Goal: Answer question/provide support: Answer question/provide support

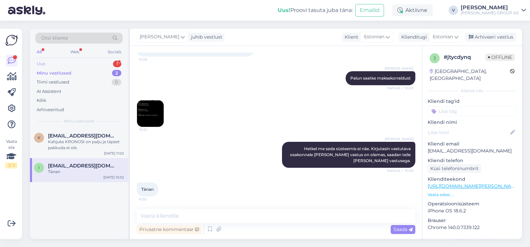
click at [67, 62] on div "Uus 1" at bounding box center [78, 63] width 87 height 9
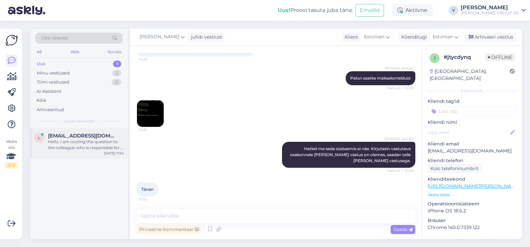
click at [70, 132] on div "l [EMAIL_ADDRESS][DOMAIN_NAME] Hello, I am routing this question to the colleag…" at bounding box center [79, 143] width 98 height 30
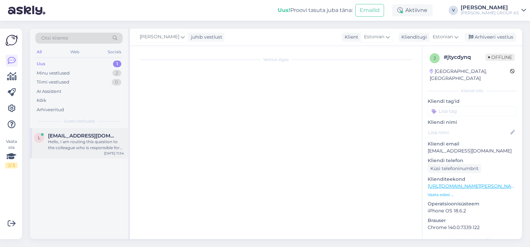
scroll to position [24, 0]
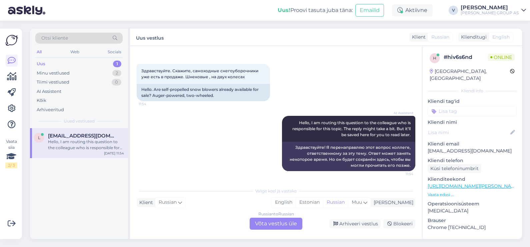
click at [268, 228] on div "Russian to Russian Võta vestlus üle" at bounding box center [276, 224] width 53 height 12
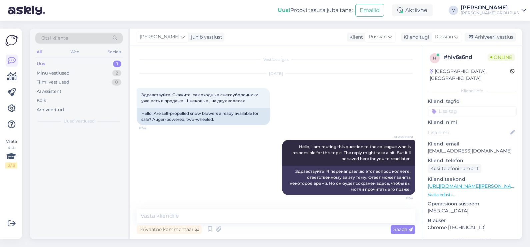
scroll to position [0, 0]
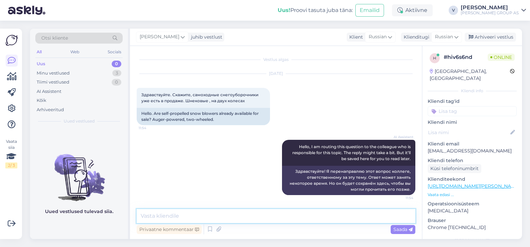
click at [210, 213] on textarea at bounding box center [276, 216] width 279 height 14
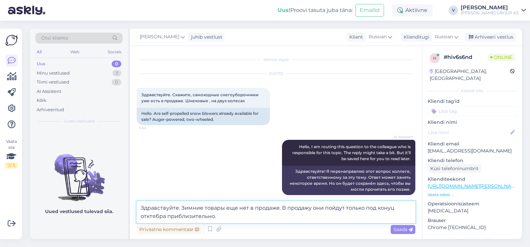
click at [164, 216] on textarea "Здравствуйте. Зимние товары еще нет в продаже. В продажу они пойдут только под …" at bounding box center [276, 212] width 279 height 22
click at [397, 209] on textarea "Здравствуйте. Зимние товары еще нет в продаже. В продажу они пойдут только под …" at bounding box center [276, 212] width 279 height 22
type textarea "Здравствуйте. Зимние товары еще нет в продаже. В продажу они пойдут только под …"
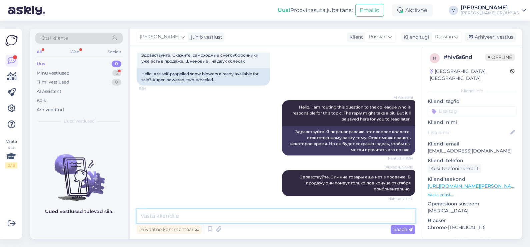
scroll to position [68, 0]
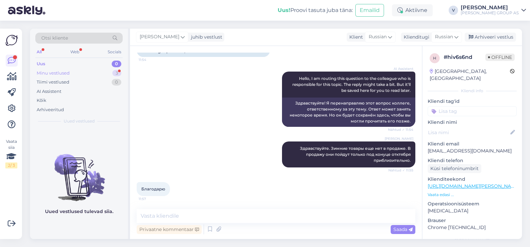
click at [46, 70] on div "Minu vestlused" at bounding box center [53, 73] width 33 height 7
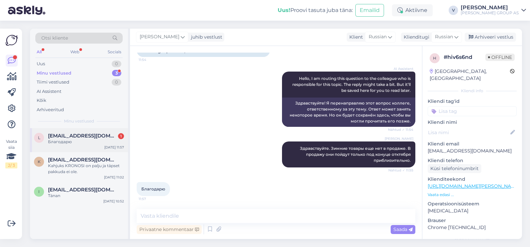
click at [67, 150] on div "l laagna@bk.ru 1 Благодарю Sep 19 11:57" at bounding box center [79, 140] width 98 height 24
click at [495, 36] on div "Arhiveeri vestlus" at bounding box center [490, 37] width 51 height 9
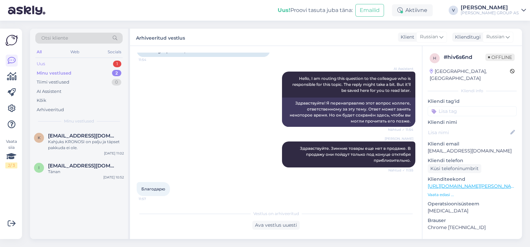
click at [65, 65] on div "Uus 1" at bounding box center [78, 63] width 87 height 9
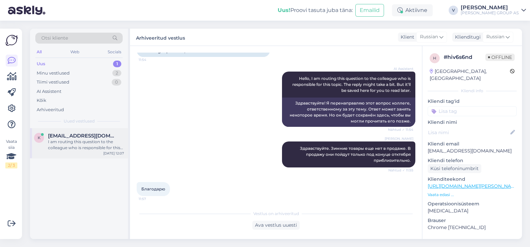
click at [66, 139] on div "I am routing this question to the colleague who is responsible for this topic. …" at bounding box center [86, 145] width 76 height 12
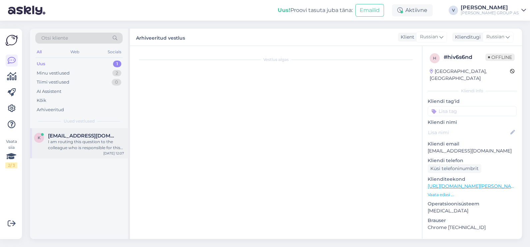
scroll to position [124, 0]
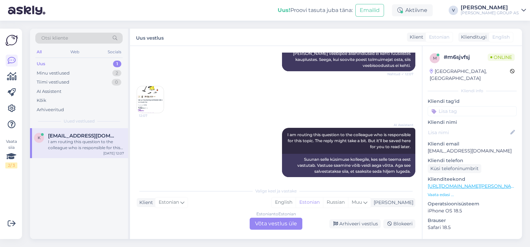
click at [283, 226] on div "Estonian to Estonian Võta vestlus üle" at bounding box center [276, 224] width 53 height 12
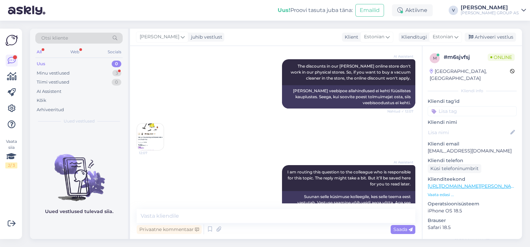
scroll to position [86, 0]
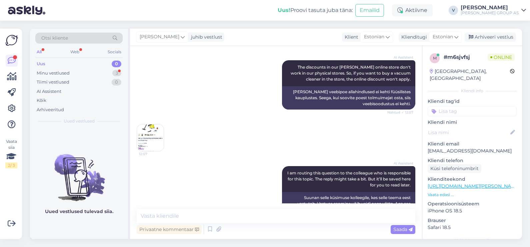
click at [142, 125] on img at bounding box center [150, 138] width 27 height 27
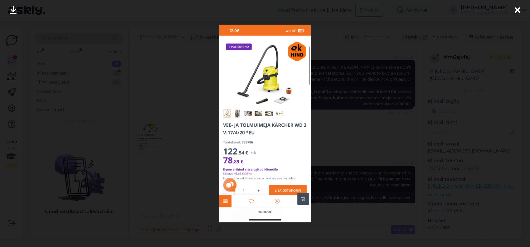
click at [398, 131] on div at bounding box center [265, 123] width 530 height 247
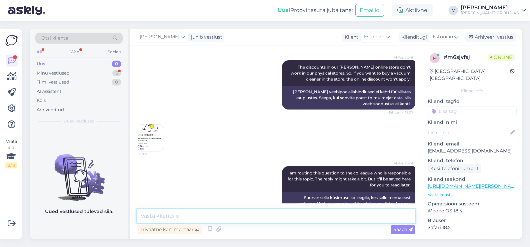
click at [232, 215] on textarea at bounding box center [276, 216] width 279 height 14
type textarea "e-poe soodustus kehtib ainult läbi e-poes ostu. Kohapeal kehtib täishind."
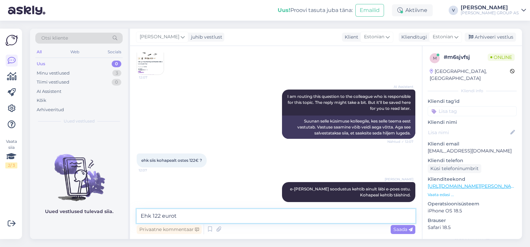
type textarea "Ehk 122 eurot"
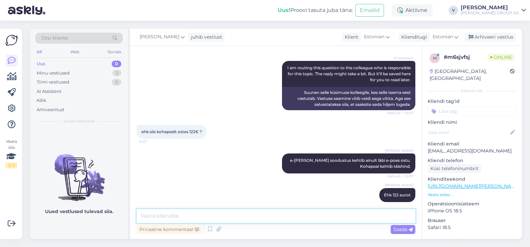
scroll to position [225, 0]
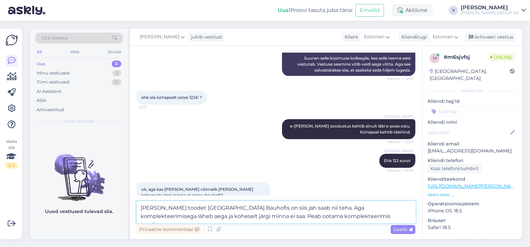
type textarea "Kui seda toodet Pärnu Bauhofis on siis jah saab nii teha. Aga komplekteerimiseg…"
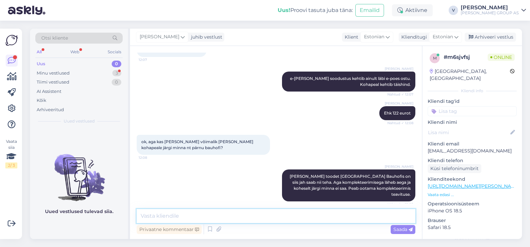
scroll to position [295, 0]
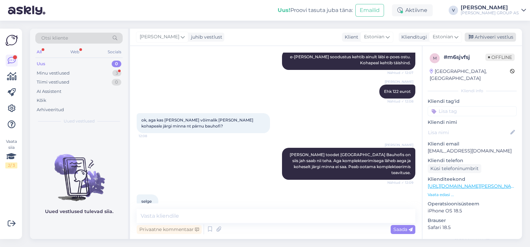
click at [494, 36] on div "Arhiveeri vestlus" at bounding box center [490, 37] width 51 height 9
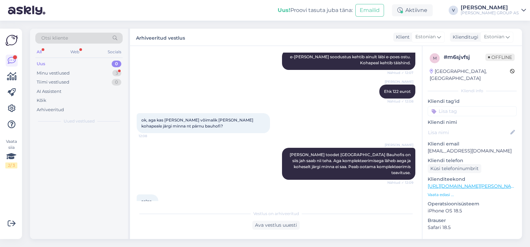
scroll to position [297, 0]
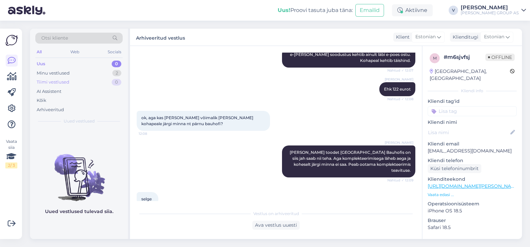
click at [69, 78] on div "Tiimi vestlused 0" at bounding box center [78, 82] width 87 height 9
click at [68, 72] on div "Minu vestlused" at bounding box center [53, 73] width 33 height 7
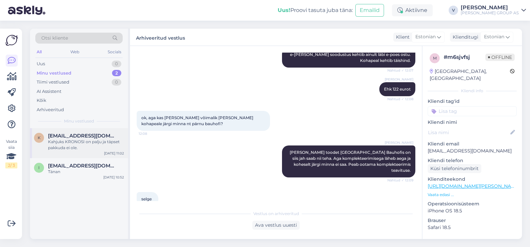
click at [78, 132] on div "K Katlin.poren@gmail.com Kahjuks KRONOSI on palju ja täpset pakkuda ei ole. Sep…" at bounding box center [79, 143] width 98 height 30
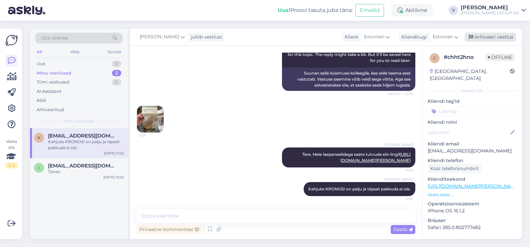
click at [499, 38] on div "Arhiveeri vestlus" at bounding box center [490, 37] width 51 height 9
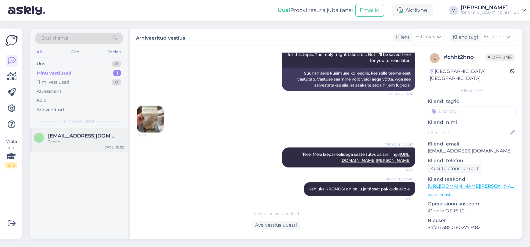
click at [93, 145] on div "Tänan" at bounding box center [86, 142] width 76 height 6
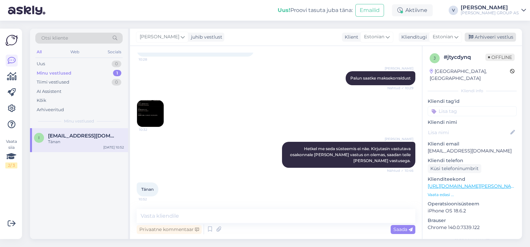
click at [492, 35] on div "Arhiveeri vestlus" at bounding box center [490, 37] width 51 height 9
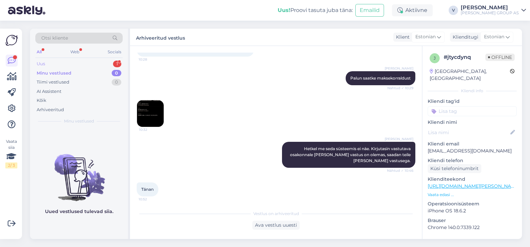
click at [88, 61] on div "Uus 1" at bounding box center [78, 63] width 87 height 9
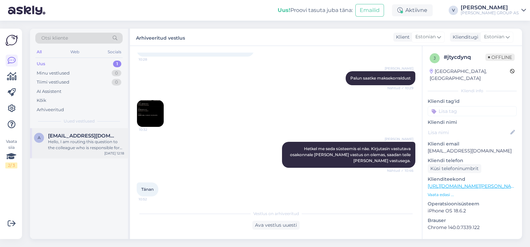
click at [79, 149] on div "Hello, I am routing this question to the colleague who is responsible for this …" at bounding box center [86, 145] width 76 height 12
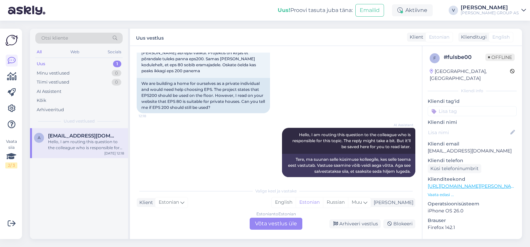
click at [271, 229] on div "Estonian to Estonian Võta vestlus üle" at bounding box center [276, 224] width 53 height 12
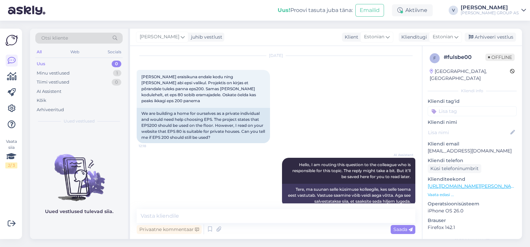
scroll to position [23, 0]
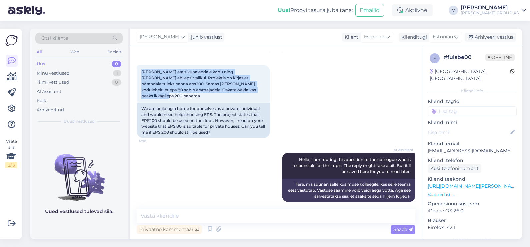
drag, startPoint x: 241, startPoint y: 91, endPoint x: 133, endPoint y: 64, distance: 111.6
click at [133, 64] on div "Vestlus algas Sep 19 2025 Ehitame eraisikuna endale kodu ning oleks vaja abi ep…" at bounding box center [276, 142] width 292 height 193
copy span "Ehitame eraisikuna endale kodu ning oleks vaja abi epsi valikul. Projektis on k…"
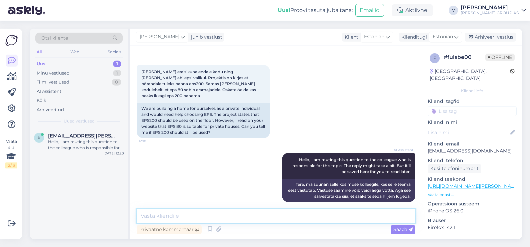
click at [162, 217] on textarea at bounding box center [276, 216] width 279 height 14
type textarea "Tere. Soovituslik ikka kasutada 200 eps nagu ka kirjas projektis."
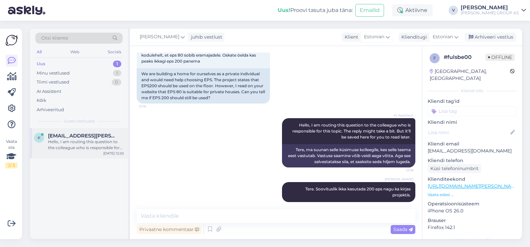
click at [81, 154] on div "k klienditugi@bauhoff.ee Hello, I am routing this question to the colleague who…" at bounding box center [79, 143] width 98 height 30
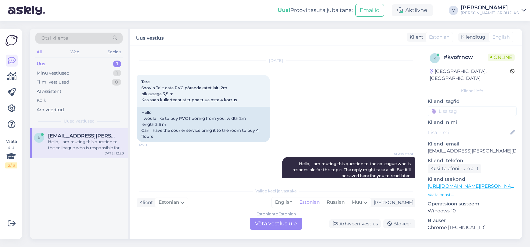
scroll to position [1271, 0]
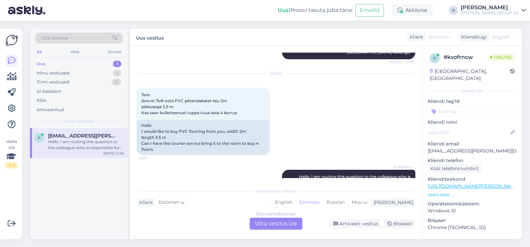
click at [273, 227] on div "Estonian to Estonian Võta vestlus üle" at bounding box center [276, 224] width 53 height 12
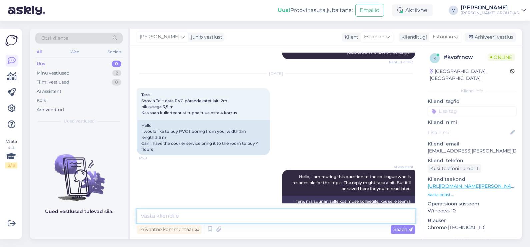
click at [231, 214] on textarea at bounding box center [276, 216] width 279 height 14
type textarea "Tere. Meie kullerit ei too korteritesse, ega majadesse. Kaupa laaditakse välja …"
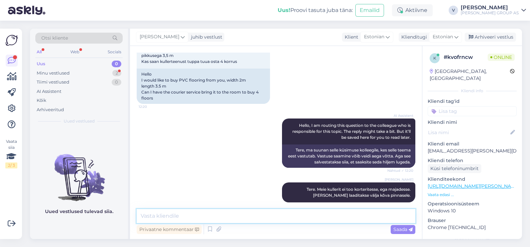
scroll to position [1351, 0]
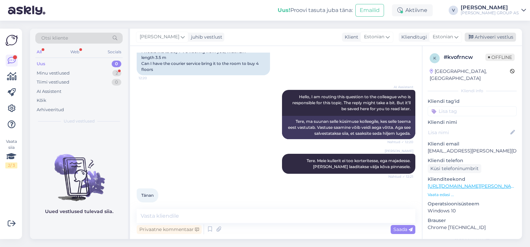
click at [483, 37] on div "Arhiveeri vestlus" at bounding box center [490, 37] width 51 height 9
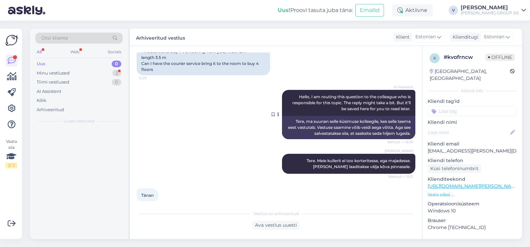
scroll to position [1353, 0]
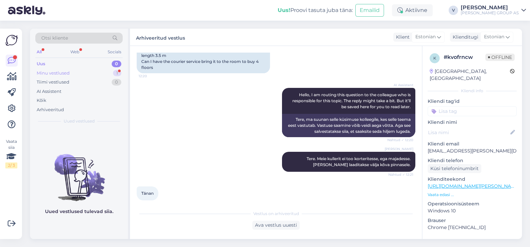
click at [97, 71] on div "Minu vestlused 1" at bounding box center [78, 73] width 87 height 9
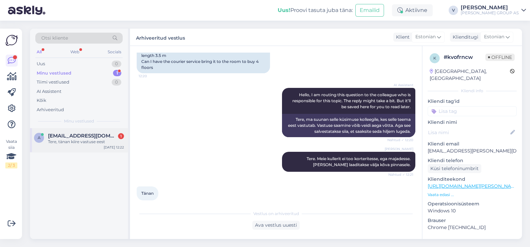
drag, startPoint x: 88, startPoint y: 132, endPoint x: 91, endPoint y: 141, distance: 9.7
click at [88, 131] on div "a arturzako@proton.me 1 Tere, tänan kiire vastuse eest Sep 19 12:22" at bounding box center [79, 140] width 98 height 24
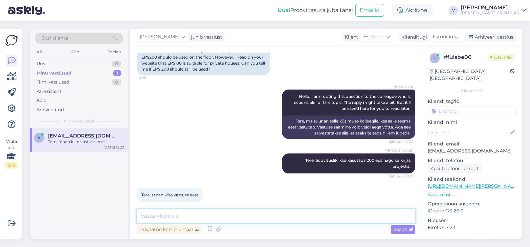
click at [240, 215] on textarea at bounding box center [276, 216] width 279 height 14
type textarea "Rõõm oli aidata."
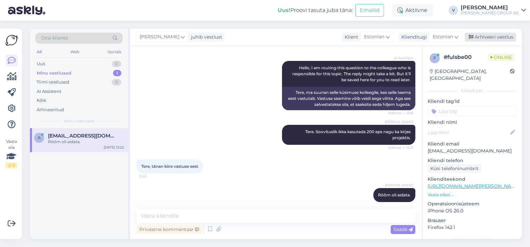
click at [492, 37] on div "Arhiveeri vestlus" at bounding box center [490, 37] width 51 height 9
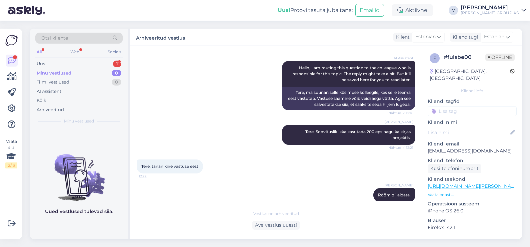
click at [51, 58] on div "Otsi kliente All Web Socials Uus 1 Minu vestlused 0 Tiimi vestlused 0 AI Assist…" at bounding box center [79, 79] width 98 height 100
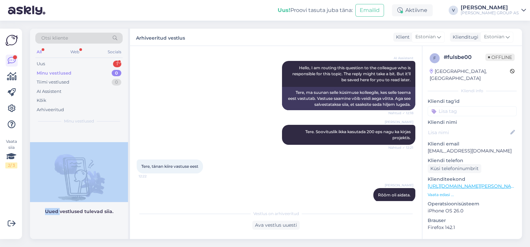
click at [52, 58] on div "Otsi kliente All Web Socials Uus 1 Minu vestlused 0 Tiimi vestlused 0 AI Assist…" at bounding box center [79, 79] width 98 height 100
drag, startPoint x: 52, startPoint y: 58, endPoint x: 59, endPoint y: 63, distance: 8.4
click at [59, 63] on div "Uus 1" at bounding box center [78, 63] width 87 height 9
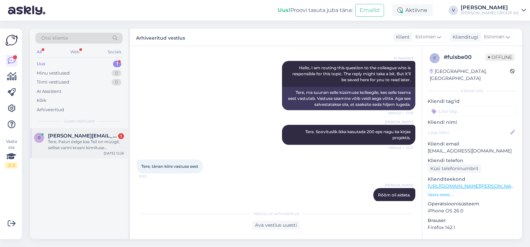
click at [60, 145] on div "Tere, Palun öelge kas Teil on müügil, sellise vanni kraani kinnituse läbimõõdug…" at bounding box center [86, 145] width 76 height 12
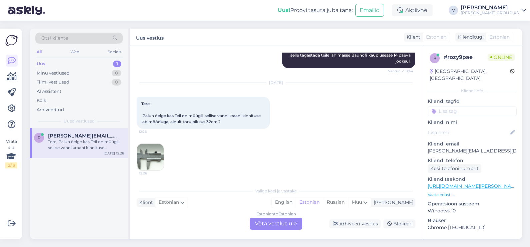
click at [271, 225] on div "Estonian to Estonian Võta vestlus üle" at bounding box center [276, 224] width 53 height 12
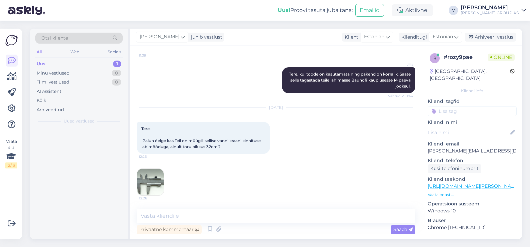
scroll to position [1307, 0]
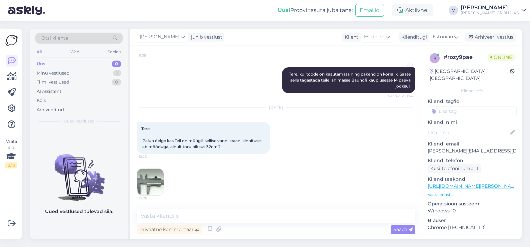
click at [152, 183] on img at bounding box center [150, 182] width 27 height 27
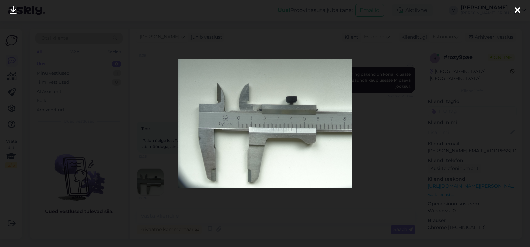
click at [450, 94] on div at bounding box center [265, 123] width 530 height 247
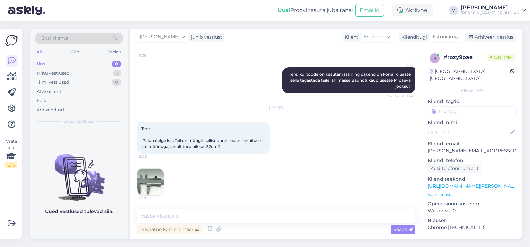
drag, startPoint x: 226, startPoint y: 147, endPoint x: 135, endPoint y: 136, distance: 91.7
click at [135, 136] on div "Vestlus algas May 20 2025 Tere, Palun öelge kas Teie müüte ja paigaldate pöönin…" at bounding box center [276, 142] width 292 height 193
copy span "Palun öelge kas Teil on müügil, sellise vanni kraani kinnituse läbimõõduga, ain…"
click at [237, 215] on textarea at bounding box center [276, 216] width 279 height 14
type textarea "Tere. Meil kahjuks pakkuda ei ole"
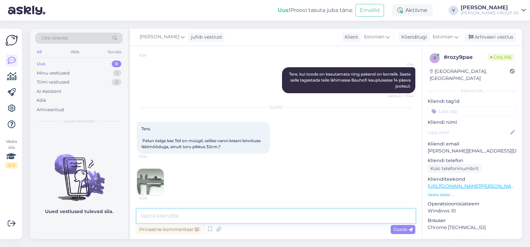
scroll to position [1335, 0]
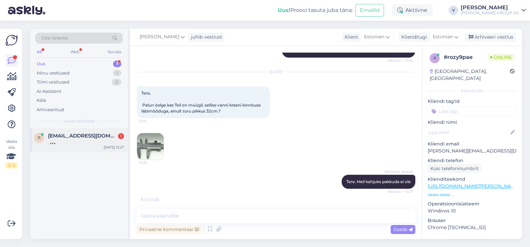
click at [73, 138] on span "railinordmann@gmail.com" at bounding box center [82, 136] width 69 height 6
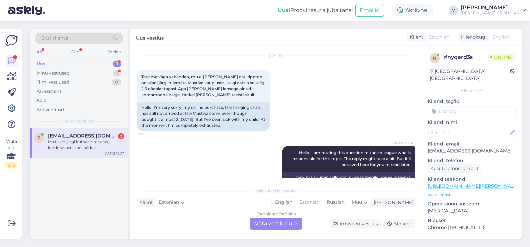
scroll to position [0, 0]
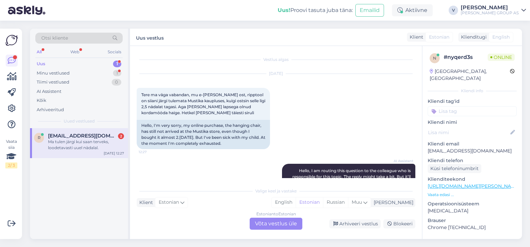
click at [267, 227] on div "Estonian to Estonian Võta vestlus üle" at bounding box center [276, 224] width 53 height 12
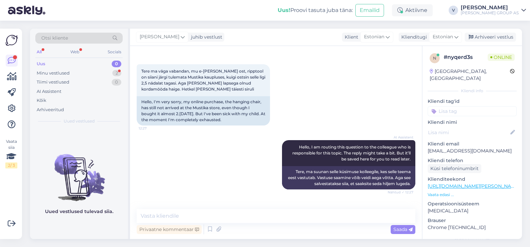
scroll to position [57, 0]
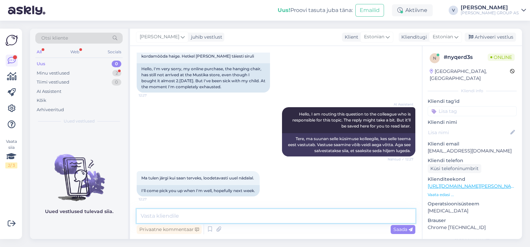
click at [173, 218] on textarea at bounding box center [276, 216] width 279 height 14
type textarea "Tere. Mis on tellimuse number"
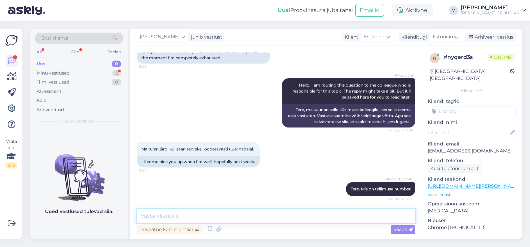
scroll to position [114, 0]
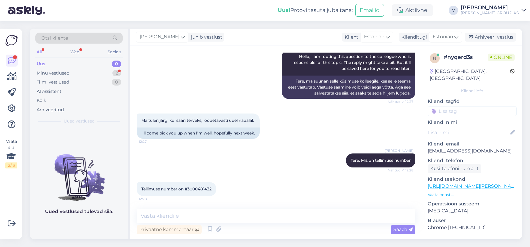
click at [198, 188] on span "Tellimuse number on #3000481432" at bounding box center [176, 189] width 70 height 5
click at [199, 188] on span "Tellimuse number on #3000481432" at bounding box center [176, 189] width 70 height 5
copy div "3000481432 12:28"
click at [238, 214] on textarea at bounding box center [276, 216] width 279 height 14
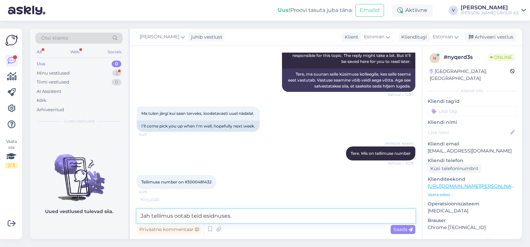
type textarea "Jah tellimus ootab teid esidnuses."
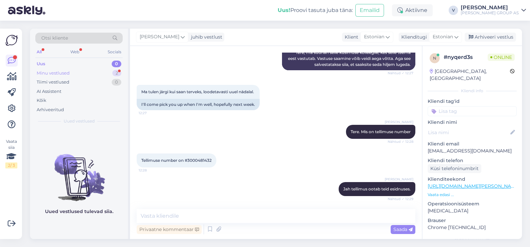
click at [78, 72] on div "Minu vestlused 2" at bounding box center [78, 73] width 87 height 9
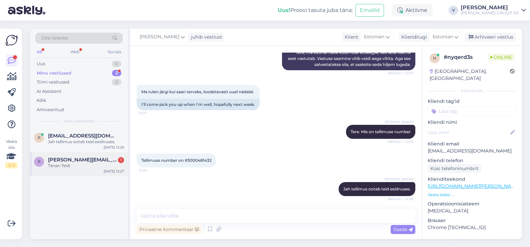
click at [80, 172] on div "r romas.koiv@hotmail.com 1 Tänan Teid! Sep 19 12:27" at bounding box center [79, 164] width 98 height 24
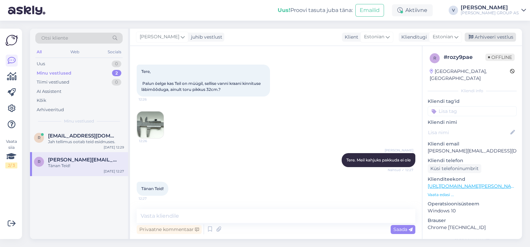
click at [479, 38] on div "Arhiveeri vestlus" at bounding box center [490, 37] width 51 height 9
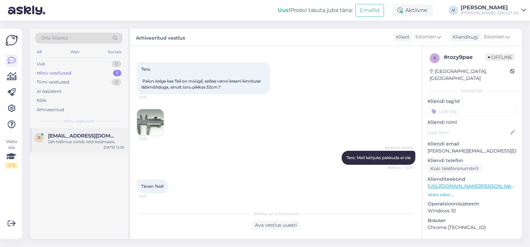
click at [67, 141] on div "Jah tellimus ootab teid esidnuses." at bounding box center [86, 142] width 76 height 6
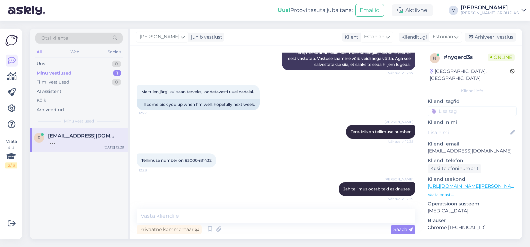
scroll to position [214, 0]
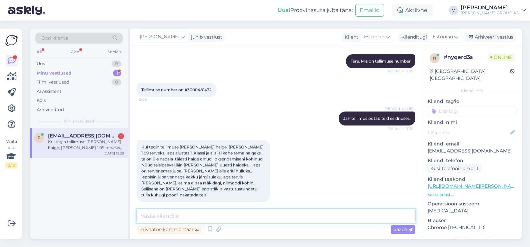
click at [203, 211] on textarea at bounding box center [276, 216] width 279 height 14
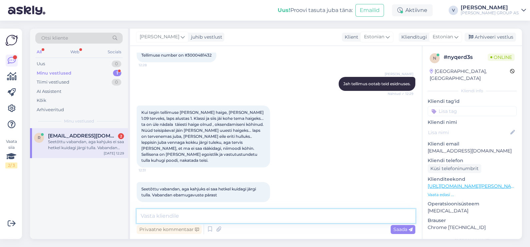
click at [210, 212] on textarea at bounding box center [276, 216] width 279 height 14
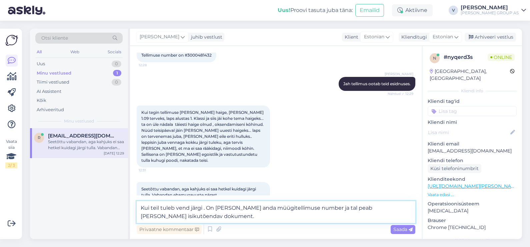
type textarea "Kui teil tuleb vend järgi . On vaja vennale anda müügitellimuse number ja tal p…"
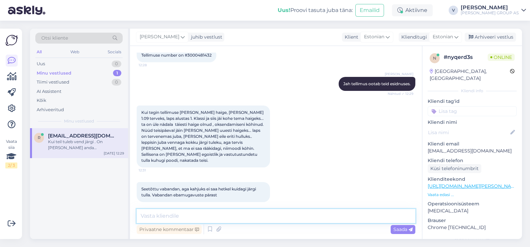
scroll to position [289, 0]
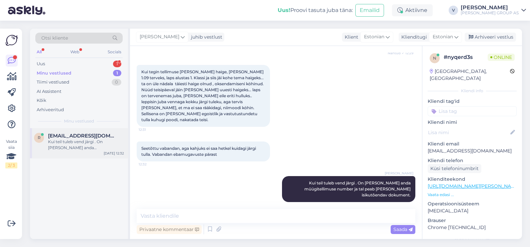
click at [77, 147] on div "Kui teil tuleb vend järgi . On vaja vennale anda müügitellimuse number ja tal p…" at bounding box center [86, 145] width 76 height 12
click at [229, 212] on textarea at bounding box center [276, 216] width 279 height 14
click at [86, 62] on div "Uus 1" at bounding box center [78, 63] width 87 height 9
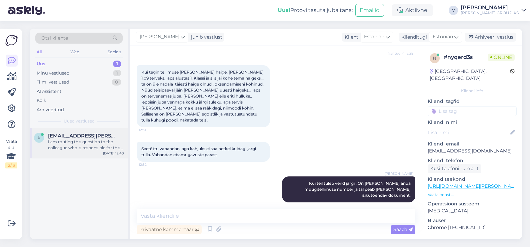
click at [78, 136] on span "klienditugi@bauhoff.ee" at bounding box center [82, 136] width 69 height 6
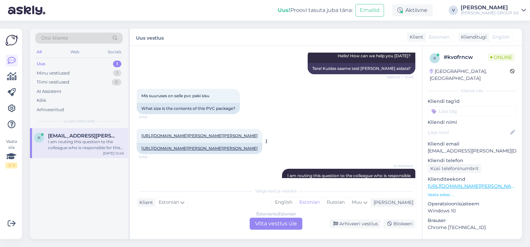
scroll to position [1571, 0]
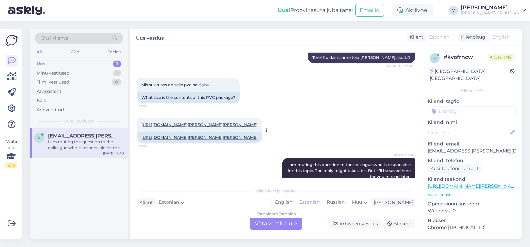
click at [187, 122] on link "https://www.bauhof.ee/et/p/754582/pvc-kate-3m-primo-280-robur-oak-beige-445" at bounding box center [199, 124] width 116 height 5
click at [277, 227] on div "Estonian to Estonian Võta vestlus üle" at bounding box center [276, 224] width 53 height 12
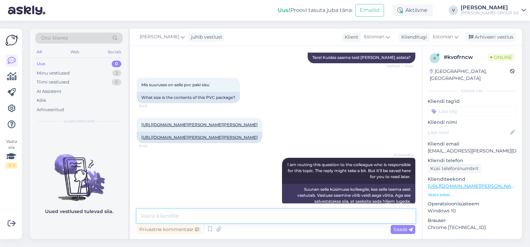
click at [209, 215] on textarea at bounding box center [276, 216] width 279 height 14
type textarea "Tere"
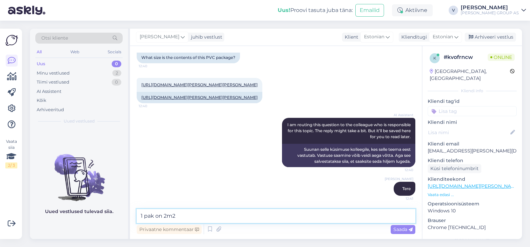
type textarea "1 pak on 2m2"
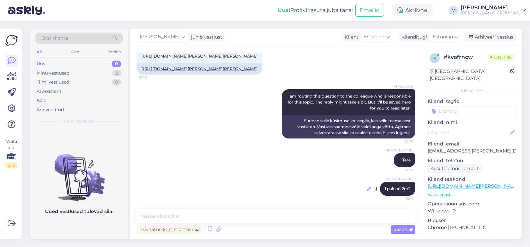
click at [367, 188] on icon at bounding box center [369, 189] width 4 height 4
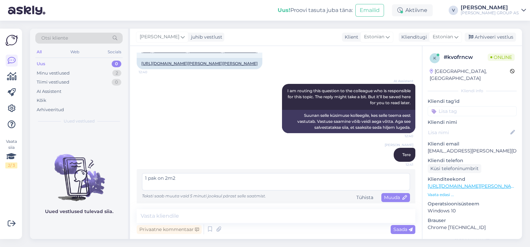
click at [157, 183] on textarea "1 pak on 2m2" at bounding box center [276, 181] width 268 height 17
type textarea "1 pakk on 2m2"
click at [392, 197] on div "1 pakk on 2m2 Teksti saab muuta vaid 5 minuti jooksul pärast selle saatmist. Tü…" at bounding box center [276, 187] width 268 height 29
click at [396, 198] on div "1 pakk on 2m2 Teksti saab muuta vaid 5 minuti jooksul pärast selle saatmist. Tü…" at bounding box center [276, 187] width 268 height 29
click at [399, 200] on div "Muuda" at bounding box center [395, 197] width 29 height 9
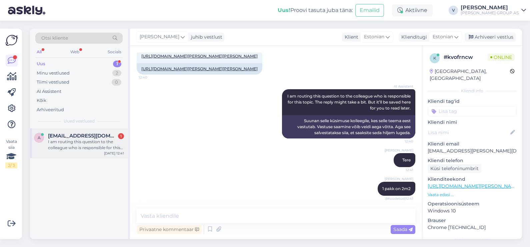
click at [103, 154] on div "a ainalari@gmail.com 1 I am routing this question to the colleague who is respo…" at bounding box center [79, 143] width 98 height 30
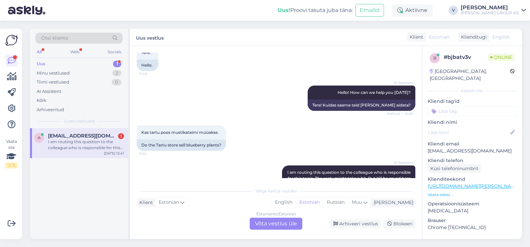
scroll to position [563, 0]
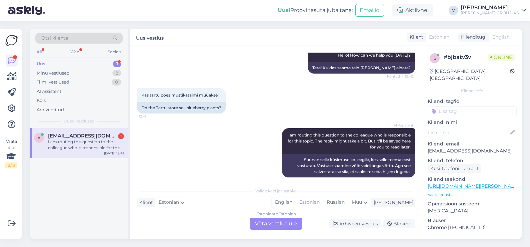
click at [268, 228] on div "Estonian to Estonian Võta vestlus üle" at bounding box center [276, 224] width 53 height 12
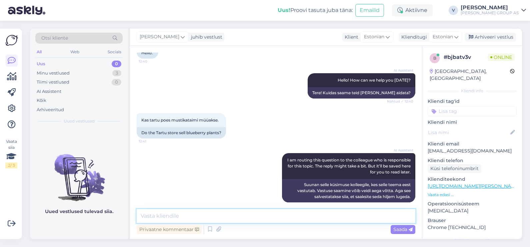
click at [262, 220] on textarea at bounding box center [276, 216] width 279 height 14
type textarea "Tere"
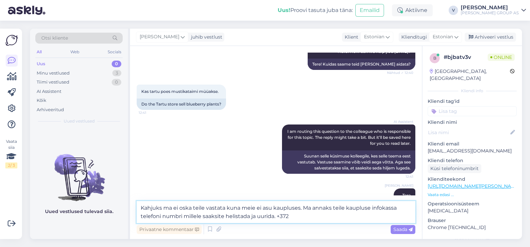
paste textarea "59193990"
type textarea "Kahjuks ma ei oska teile vastata kuna meie ei asu kaupluses. Ma annaks teile ka…"
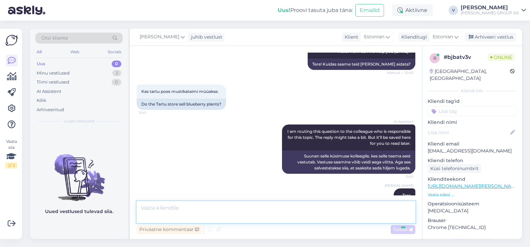
scroll to position [607, 0]
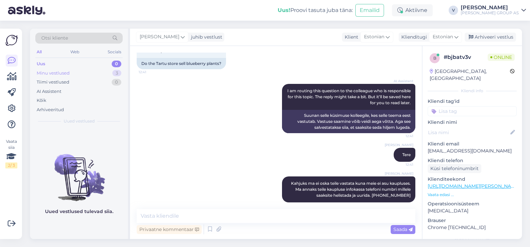
click at [88, 69] on div "Minu vestlused 3" at bounding box center [78, 73] width 87 height 9
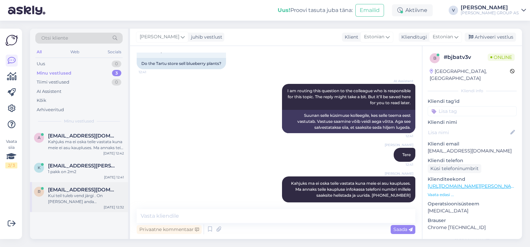
click at [74, 194] on div "Kui teil tuleb vend järgi . On vaja vennale anda müügitellimuse number ja tal p…" at bounding box center [86, 199] width 76 height 12
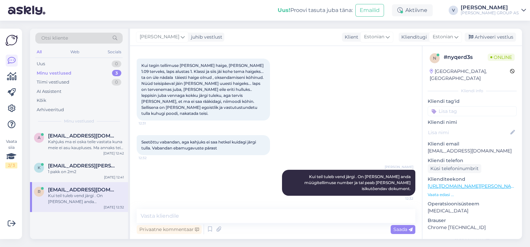
scroll to position [289, 0]
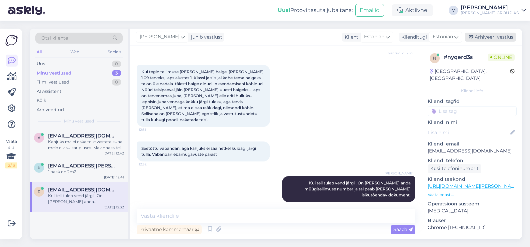
click at [486, 37] on div "Arhiveeri vestlus" at bounding box center [490, 37] width 51 height 9
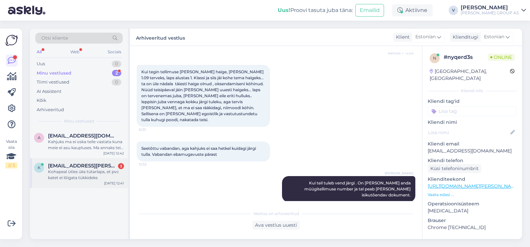
click at [59, 172] on div "Kohapeal ütles üks tütarlaps, et pvc katet ei lõigata tükkideks" at bounding box center [86, 175] width 76 height 12
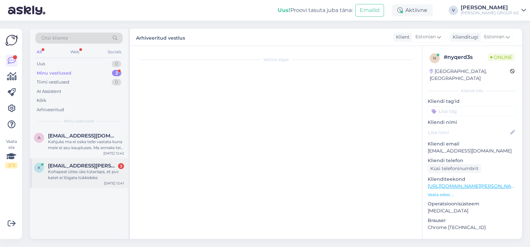
scroll to position [1749, 0]
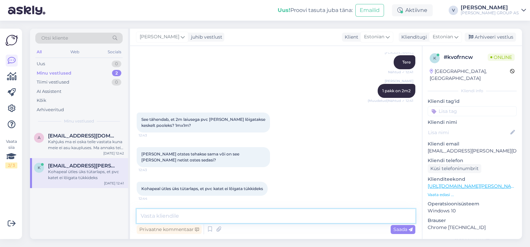
click at [200, 215] on textarea at bounding box center [276, 216] width 279 height 14
type textarea "Ei seda tükkideks ei lõigata. Selle toodega tegu on juba pakkis kindla kogusega."
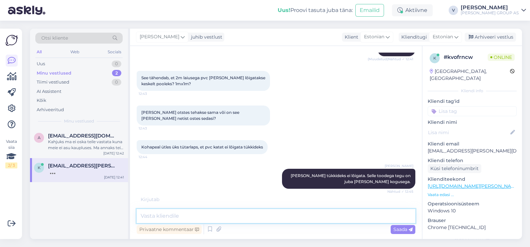
scroll to position [1812, 0]
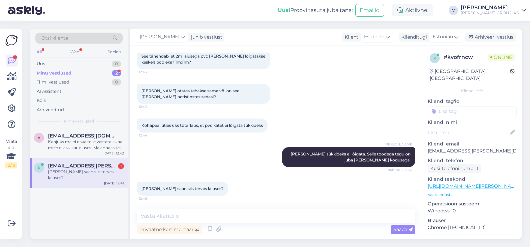
click at [157, 223] on div "Privaatne kommentaar Saada" at bounding box center [276, 229] width 279 height 13
click at [155, 216] on textarea at bounding box center [276, 216] width 279 height 14
type textarea "Kohapeal lõigatakse mõõtu"
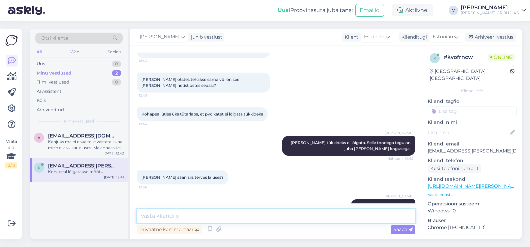
scroll to position [1841, 0]
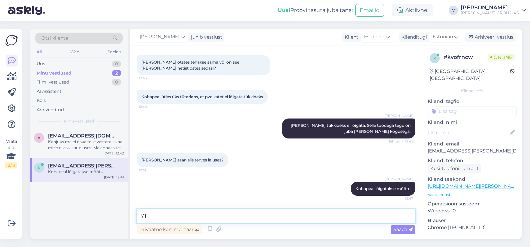
type textarea "Y"
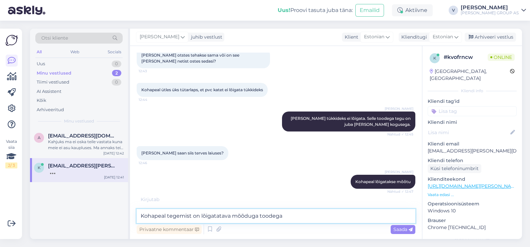
type textarea "Kohapeal tegemist on lõigatatava mõõduga toodega"
click at [293, 219] on textarea "Kohapeal tegemist on lõigatatava mõõduga toodega" at bounding box center [276, 216] width 279 height 14
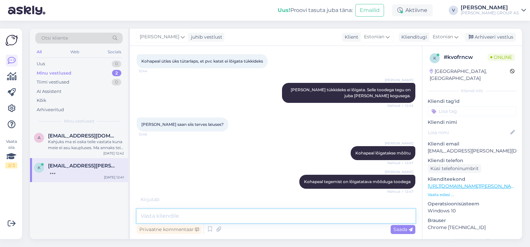
scroll to position [1898, 0]
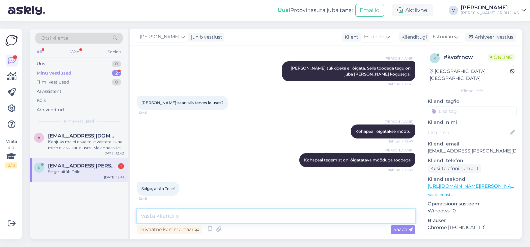
click at [300, 218] on textarea at bounding box center [276, 216] width 279 height 14
click at [499, 37] on div "Arhiveeri vestlus" at bounding box center [490, 37] width 51 height 9
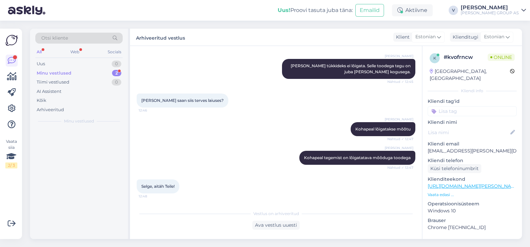
scroll to position [1900, 0]
click at [77, 65] on div "Uus 1" at bounding box center [78, 63] width 87 height 9
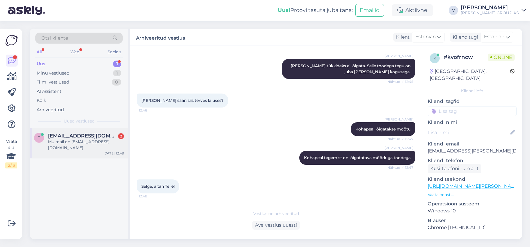
click at [79, 136] on span "Tiia3006@hotmail.com" at bounding box center [82, 136] width 69 height 6
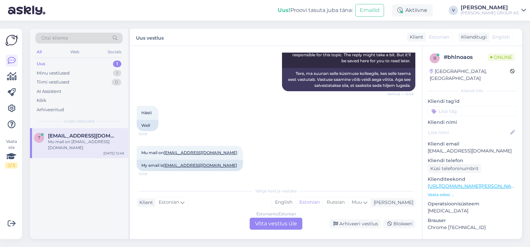
click at [277, 218] on div "Estonian to Estonian Võta vestlus üle" at bounding box center [276, 224] width 53 height 12
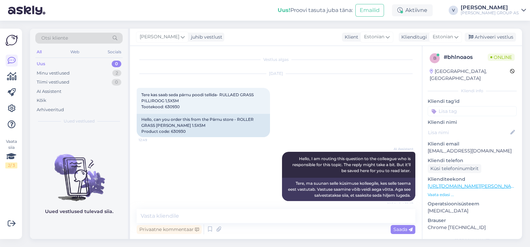
scroll to position [0, 0]
click at [234, 218] on textarea at bounding box center [276, 216] width 279 height 14
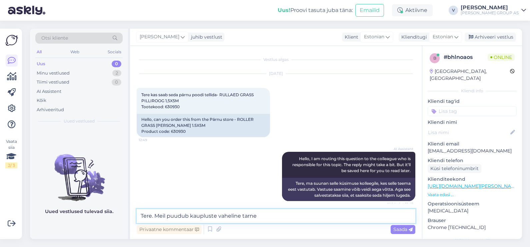
type textarea "Tere. Meil puudub kaupluste vaheline tarne"
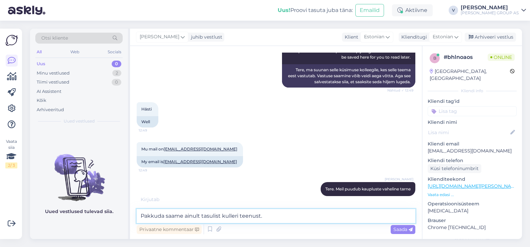
type textarea "Pakkuda saame ainult tasulist kulleri teenust."
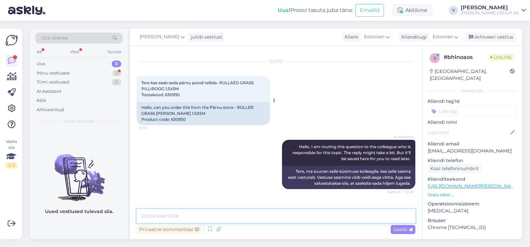
scroll to position [4, 0]
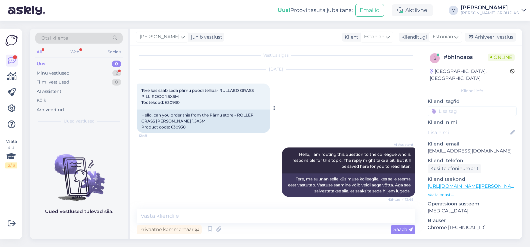
click at [174, 99] on div "Tere kas saab seda pärnu poodi tellida- RULLAED GRASS PILLIROOG 1,5X5M Tootekoo…" at bounding box center [203, 97] width 133 height 26
click at [175, 101] on span "Tere kas saab seda pärnu poodi tellida- RULLAED GRASS PILLIROOG 1,5X5M Tootekoo…" at bounding box center [197, 96] width 113 height 17
copy div "630930 12:49"
click at [178, 218] on textarea at bounding box center [276, 216] width 279 height 14
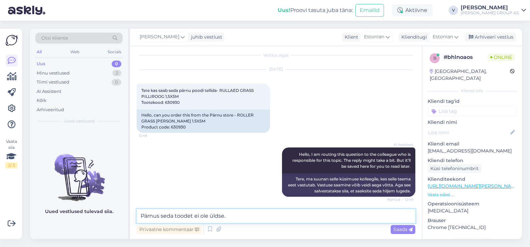
type textarea "Pärnus seda toodet ei ole üldse."
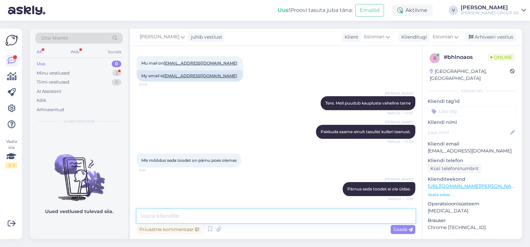
scroll to position [228, 0]
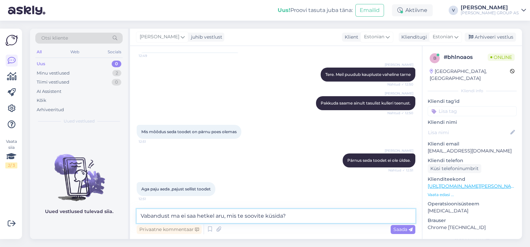
type textarea "Vabandust ma ei saa hetkel aru, mis te soovite küsida?"
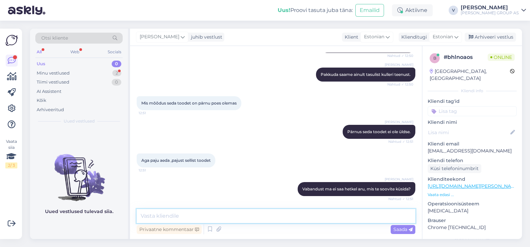
scroll to position [291, 0]
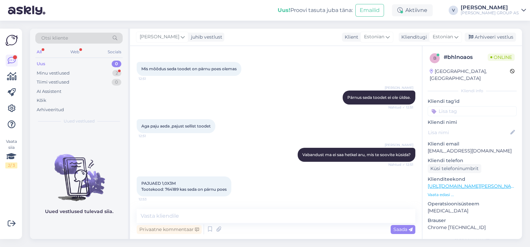
click at [171, 187] on span "PAJUAED 1,0X3M Tootekood: 764189 kas seda on pärnu poes" at bounding box center [183, 186] width 85 height 11
copy span "764189"
click at [190, 209] on div "Vestlus algas Sep 19 2025 Tere kas saab seda pärnu poodi tellida- RULLAED GRASS…" at bounding box center [276, 142] width 292 height 193
click at [196, 222] on textarea at bounding box center [276, 216] width 279 height 14
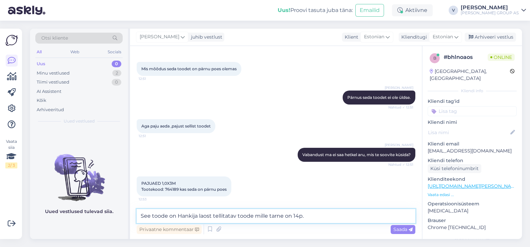
type textarea "See toode on Hankija laost tellitatav toode mille tarne on 14p."
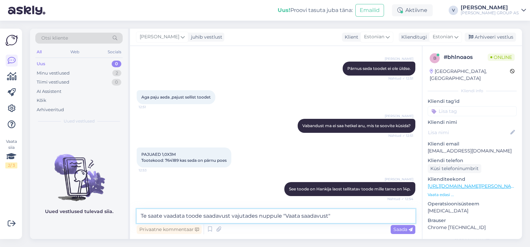
type textarea "Te saate vaadata toode saadavust vajutades nuppule "Vaata saadavust""
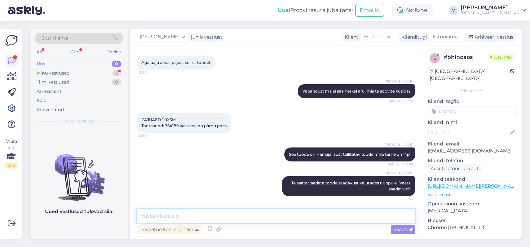
scroll to position [383, 0]
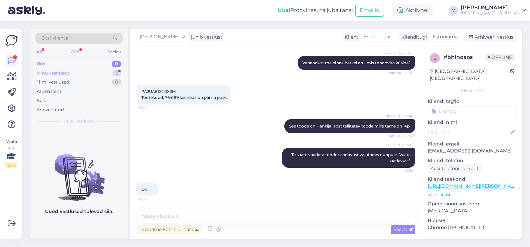
click at [61, 70] on div "Minu vestlused" at bounding box center [53, 73] width 33 height 7
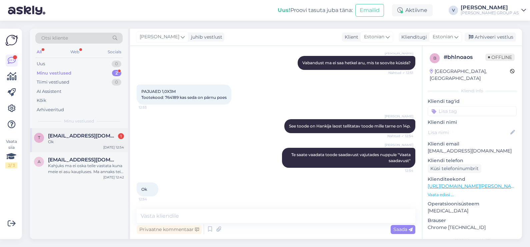
click at [87, 143] on div "Ok" at bounding box center [86, 142] width 76 height 6
click at [492, 35] on div "Arhiveeri vestlus" at bounding box center [490, 37] width 51 height 9
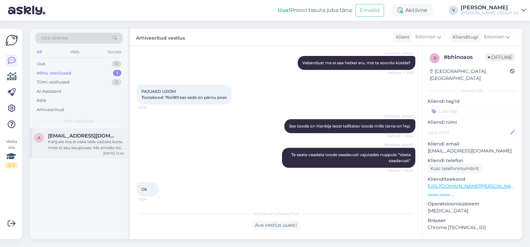
click at [76, 144] on div "Kahjuks ma ei oska teile vastata kuna meie ei asu kaupluses. Ma annaks teile ka…" at bounding box center [86, 145] width 76 height 12
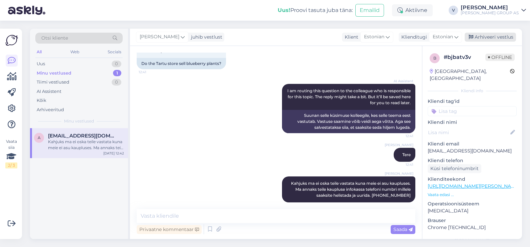
click at [507, 40] on div "Arhiveeri vestlus" at bounding box center [490, 37] width 51 height 9
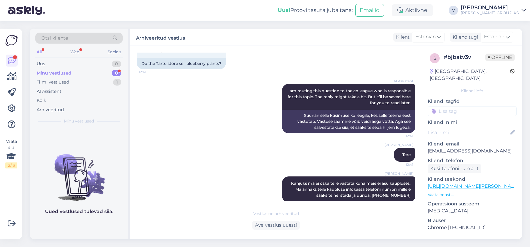
click at [70, 74] on div "Minu vestlused 0" at bounding box center [78, 73] width 87 height 9
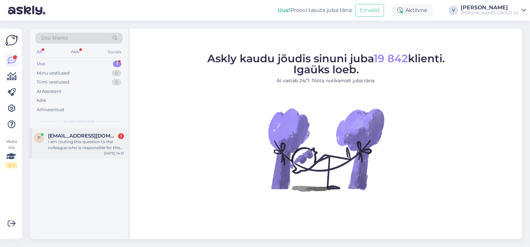
click at [75, 155] on div "[PERSON_NAME] [PERSON_NAME][EMAIL_ADDRESS][DOMAIN_NAME] 1 I am routing this que…" at bounding box center [79, 143] width 98 height 30
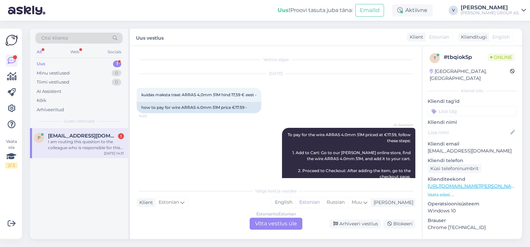
scroll to position [314, 0]
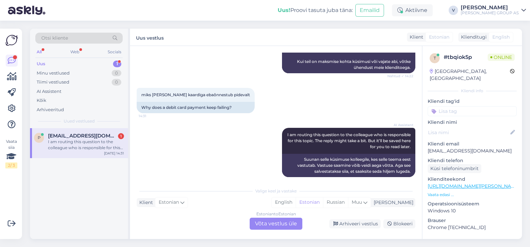
click at [262, 224] on div "Estonian to Estonian Võta vestlus üle" at bounding box center [276, 224] width 53 height 12
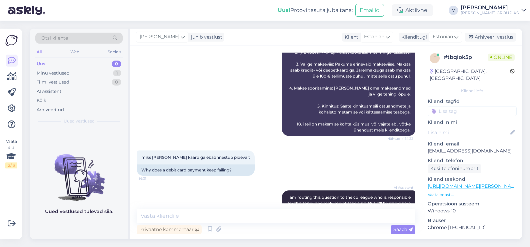
scroll to position [289, 0]
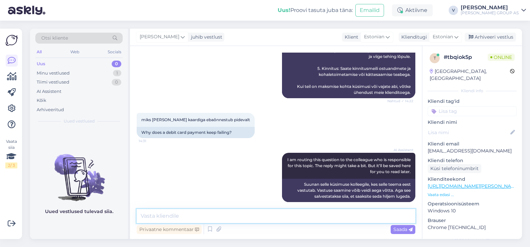
click at [206, 213] on textarea at bounding box center [276, 216] width 279 height 14
type textarea "Tere. Mis täpsemalt teile tuleb ette. Error. Leht ei lae. Või mida te mõtlete s…"
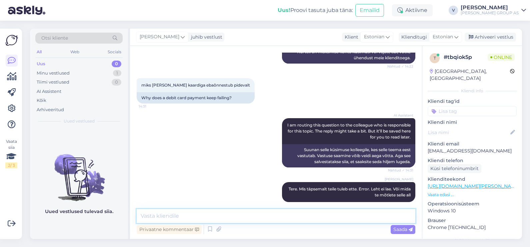
scroll to position [358, 0]
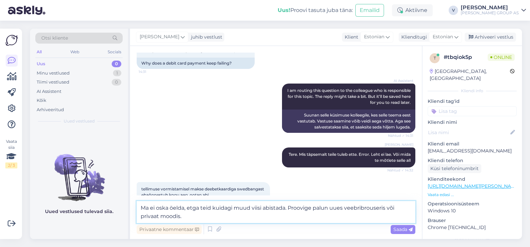
type textarea "Ma ei oska öelda, etga teid kuidagi muud viisi abistada. Proovige palun uues ve…"
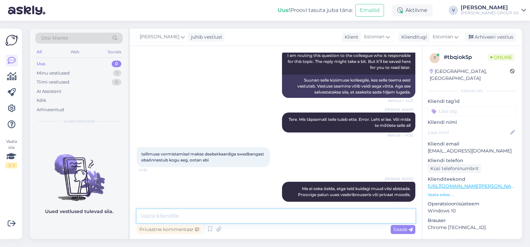
scroll to position [422, 0]
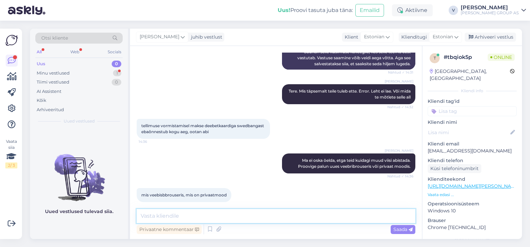
type textarea "C"
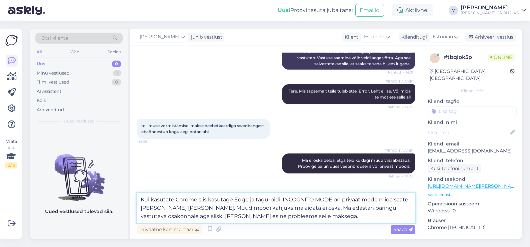
type textarea "Kui kasutate Chrome siis kasutage Edge ja tagurpidi. INCOGNITO MODE on privaat …"
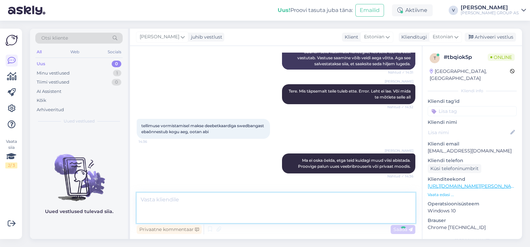
scroll to position [474, 0]
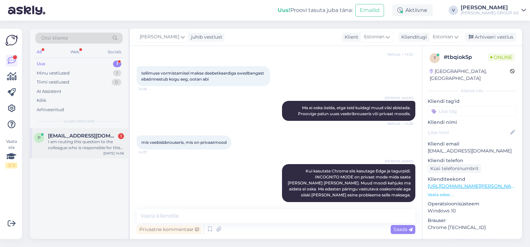
click at [70, 137] on span "[EMAIL_ADDRESS][DOMAIN_NAME]" at bounding box center [82, 136] width 69 height 6
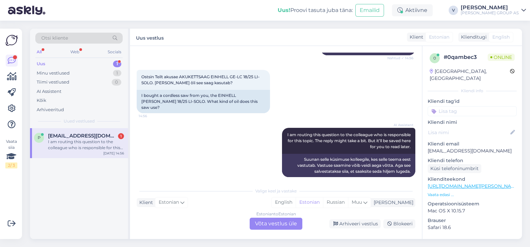
click at [278, 228] on div "Estonian to Estonian Võta vestlus üle" at bounding box center [276, 224] width 53 height 12
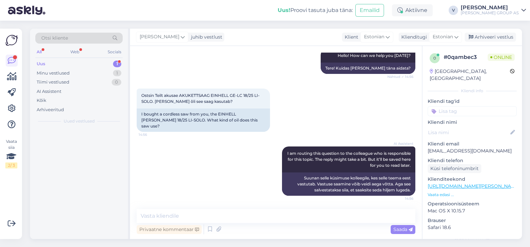
scroll to position [73, 0]
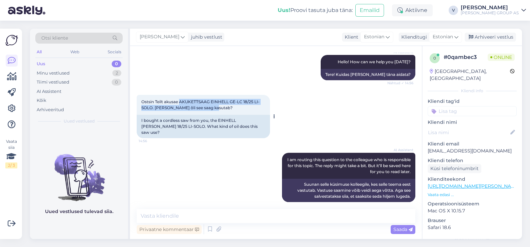
drag, startPoint x: 224, startPoint y: 110, endPoint x: 180, endPoint y: 100, distance: 44.6
click at [180, 100] on div "Ostsin Teilt akusae AKUKETTSAAG EINHELL GE-LC 18/25 LI-SOLO. Millist õli see sa…" at bounding box center [203, 105] width 133 height 20
copy span "AKUKETTSAAG EINHELL GE-LC 18/25 LI-SOLO. Millist õli see saag kasutab?"
click at [195, 220] on textarea at bounding box center [276, 216] width 279 height 14
paste textarea "Akukett­saag Einhell GE-LC 18/25 Li-Solo kasutab spetsiaalset kettõli — „saw ch…"
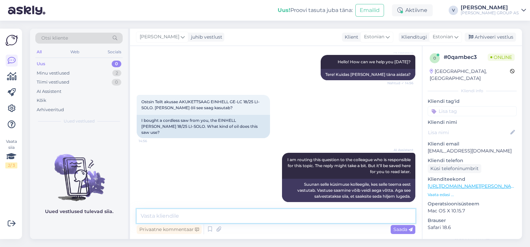
type textarea "Akukett­saag Einhell GE-LC 18/25 Li-Solo kasutab spetsiaalset kettõli — „saw ch…"
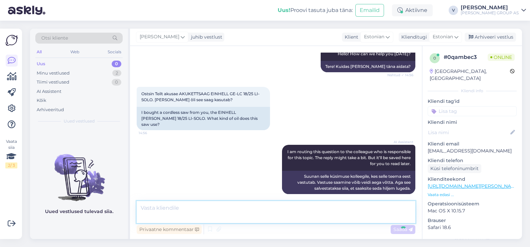
scroll to position [108, 0]
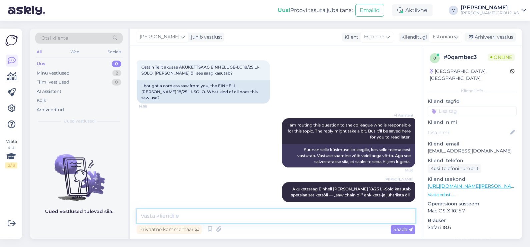
paste textarea "https://www.bauhof.ee/et/p/065940/ketioli-1l-makita?utm_source=chatgpt.com"
type textarea "https://www.bauhof.ee/et/p/065940/ketioli-1l-makita?utm_source=chatgpt.com"
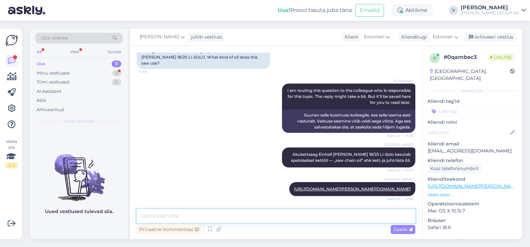
scroll to position [171, 0]
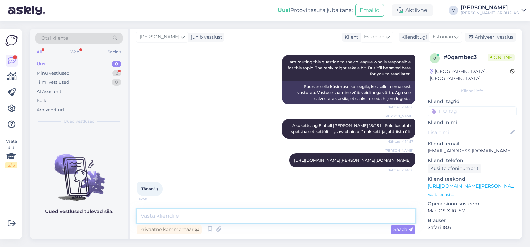
click at [157, 212] on textarea at bounding box center [276, 216] width 279 height 14
type textarea "Rõõm oli abiks olla. Ilusat päeva jätku."
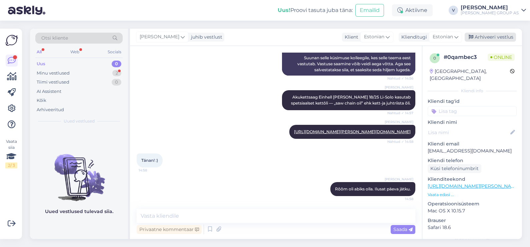
click at [500, 39] on div "Arhiveeri vestlus" at bounding box center [490, 37] width 51 height 9
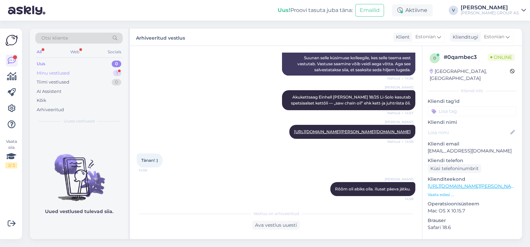
click at [77, 75] on div "Minu vestlused 1" at bounding box center [78, 73] width 87 height 9
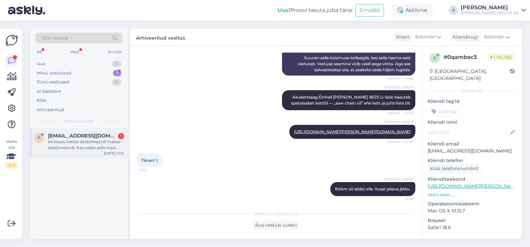
click at [79, 142] on div "ka teises veebis deebetkaardi makse ebaõnnestub. Kas saate selle traat ARRASe v…" at bounding box center [86, 145] width 76 height 12
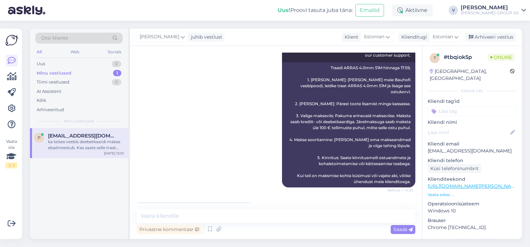
scroll to position [515, 0]
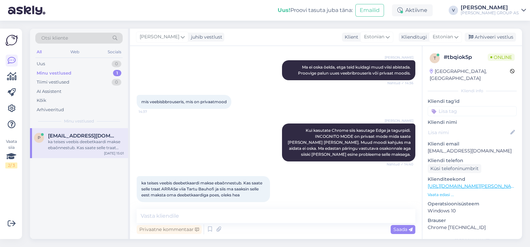
click at [236, 208] on div "Vestlus algas Sep 19 2025 kuidas maksta traat ARRAS 4,0mm 51M hind 17,59 € eest…" at bounding box center [276, 142] width 292 height 193
click at [243, 213] on textarea at bounding box center [276, 216] width 279 height 14
click at [238, 218] on textarea at bounding box center [276, 216] width 279 height 14
type textarea "T"
type textarea "Meil puudub transport kaupluste vahel"
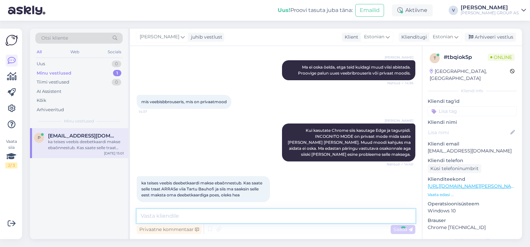
scroll to position [544, 0]
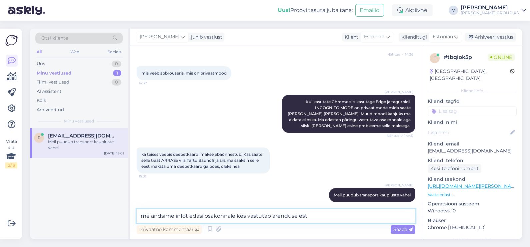
type textarea "me andsime infot edasi osakonnale kes vastutab arenduse est"
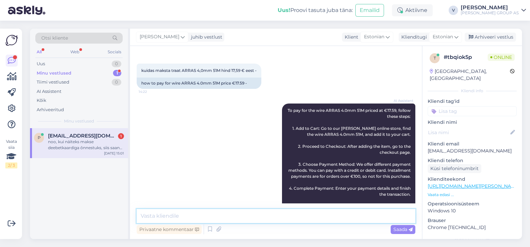
scroll to position [0, 0]
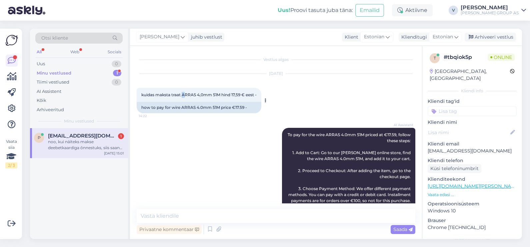
click at [184, 95] on span "kuidas maksta traat ARRAS 4,0mm 51M hind 17,59 € eest -" at bounding box center [198, 94] width 115 height 5
drag, startPoint x: 184, startPoint y: 95, endPoint x: 173, endPoint y: 93, distance: 11.8
click at [173, 93] on span "kuidas maksta traat ARRAS 4,0mm 51M hind 17,59 € eest -" at bounding box center [198, 94] width 115 height 5
click at [172, 94] on span "kuidas maksta traat ARRAS 4,0mm 51M hind 17,59 € eest -" at bounding box center [198, 94] width 115 height 5
drag, startPoint x: 171, startPoint y: 94, endPoint x: 221, endPoint y: 96, distance: 50.0
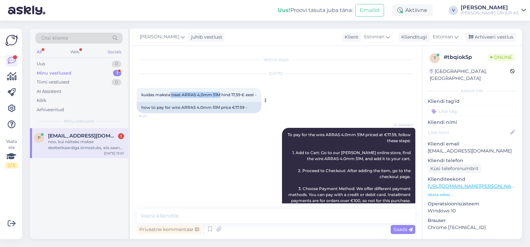
click at [221, 96] on span "kuidas maksta traat ARRAS 4,0mm 51M hind 17,59 € eest -" at bounding box center [198, 94] width 115 height 5
copy span "traat ARRAS 4,0mm 51M"
click at [165, 209] on div "Vestlus algas Sep 19 2025 kuidas maksta traat ARRAS 4,0mm 51M hind 17,59 € eest…" at bounding box center [276, 142] width 292 height 193
click at [177, 216] on textarea at bounding box center [276, 216] width 279 height 14
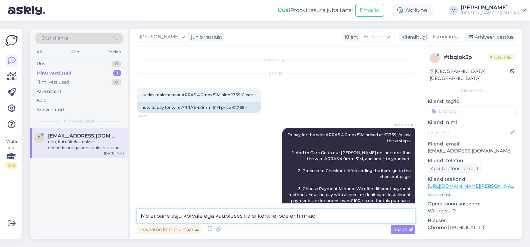
type textarea "Me ei pane asju kõrvale ega kaupluses ka ei kehti e-poe erihinnad"
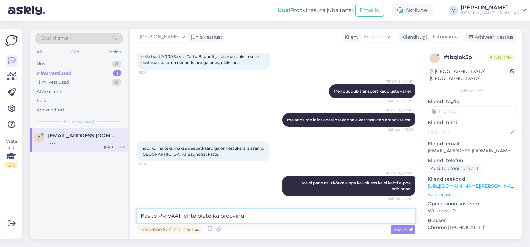
type textarea "Kas te PRIVAAT lehte olete ka proovinu?"
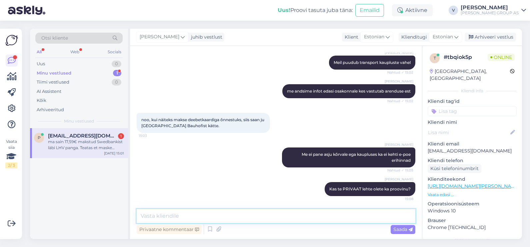
scroll to position [711, 0]
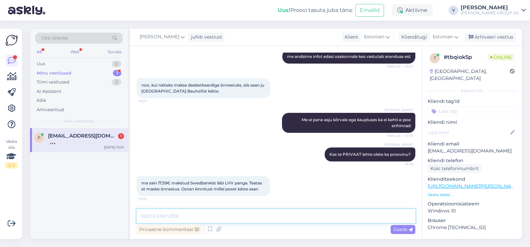
click at [226, 218] on textarea at bounding box center [276, 216] width 279 height 14
click at [70, 148] on div "p peeter.salk@gmail.com 1 Sep 19 15:01" at bounding box center [79, 140] width 98 height 24
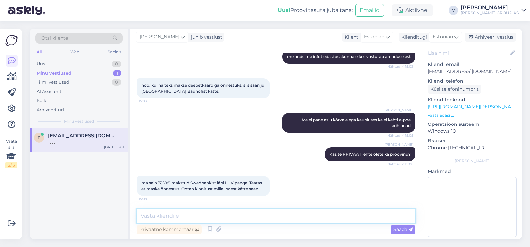
click at [223, 216] on textarea at bounding box center [276, 216] width 279 height 14
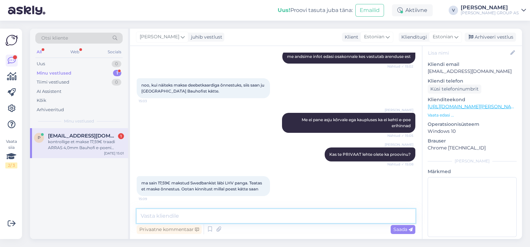
scroll to position [746, 0]
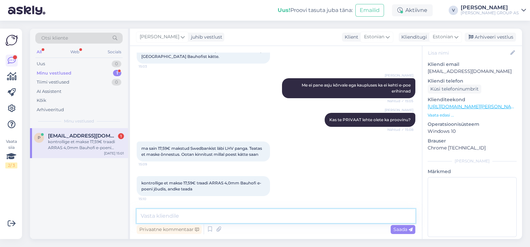
click at [231, 211] on textarea at bounding box center [276, 216] width 279 height 14
type textarea "Kelle nimele tellimus oli tehtud ?"
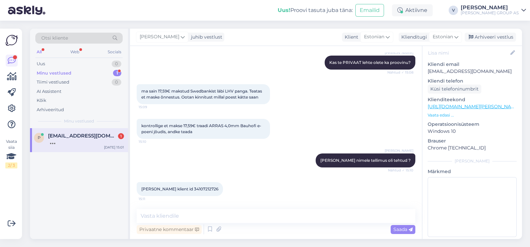
scroll to position [832, 0]
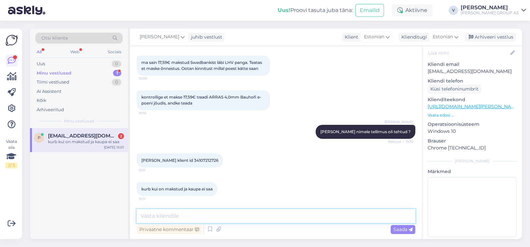
click at [230, 210] on textarea at bounding box center [276, 216] width 279 height 14
click at [235, 213] on textarea at bounding box center [276, 216] width 279 height 14
paste textarea "E3000492595"
type textarea "E3000492595 tellimus on ilusti meie süsteemis olemas."
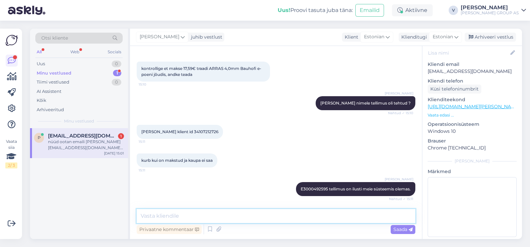
scroll to position [895, 0]
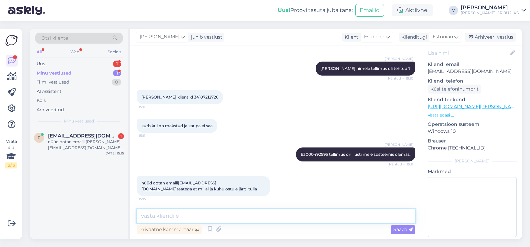
click at [199, 212] on textarea at bounding box center [276, 216] width 279 height 14
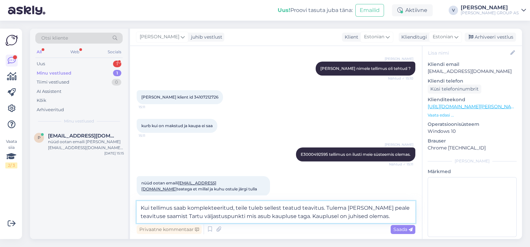
type textarea "Kui tellimus saab komplekteeritud, teile tuleb sellest teatud teavitus. Tulema …"
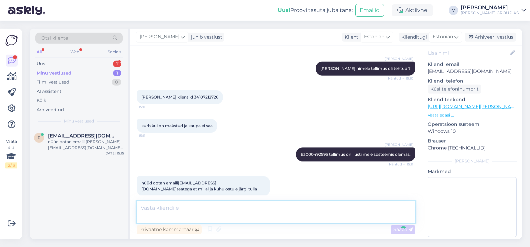
scroll to position [942, 0]
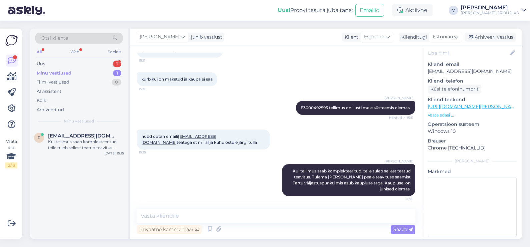
click at [77, 58] on div "Otsi kliente All Web Socials Uus 1 Minu vestlused 1 Tiimi vestlused 0 AI Assist…" at bounding box center [79, 79] width 98 height 100
click at [77, 62] on div "Uus 1" at bounding box center [78, 63] width 87 height 9
click at [79, 132] on div "a alexantoni1222@gmail.com 1 Tallinnnas ei ole saadaval? Sep 19 15:15" at bounding box center [79, 140] width 98 height 24
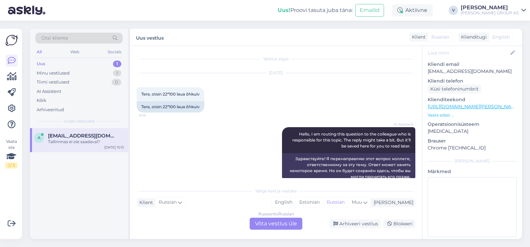
scroll to position [0, 0]
click at [275, 229] on div "Russian to Russian Võta vestlus üle" at bounding box center [276, 224] width 53 height 12
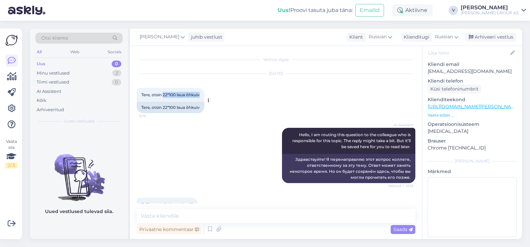
drag, startPoint x: 164, startPoint y: 95, endPoint x: 200, endPoint y: 95, distance: 36.3
click at [200, 95] on span "Tere, otsin 22*100 laua õhkuiv" at bounding box center [170, 94] width 58 height 5
copy span "22*100 laua õhkuiv"
drag, startPoint x: 205, startPoint y: 215, endPoint x: 205, endPoint y: 204, distance: 11.0
click at [204, 214] on textarea at bounding box center [276, 216] width 279 height 14
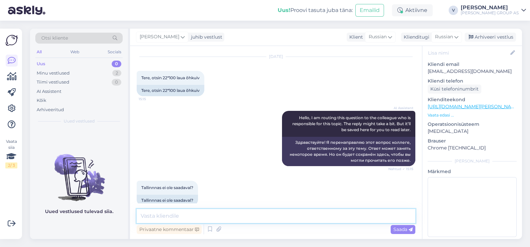
scroll to position [27, 0]
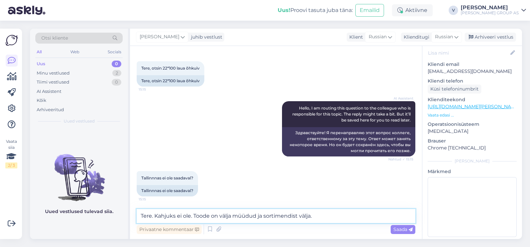
type textarea "Tere. Kahjuks ei ole. Toode on välja müüdud ja sortimendist välja."
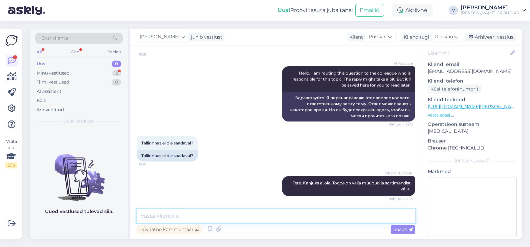
scroll to position [90, 0]
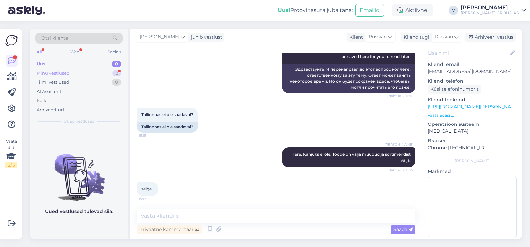
click at [54, 75] on div "Minu vestlused" at bounding box center [53, 73] width 33 height 7
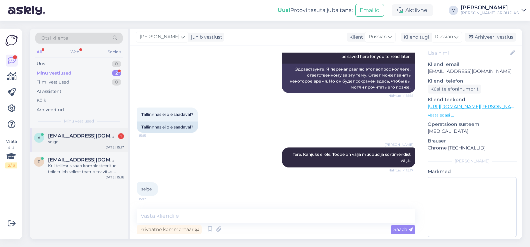
click at [57, 148] on div "a alexantoni1222@gmail.com 1 selge Sep 19 15:17" at bounding box center [79, 140] width 98 height 24
click at [217, 217] on textarea at bounding box center [276, 216] width 279 height 14
click at [478, 36] on div "Arhiveeri vestlus" at bounding box center [490, 37] width 51 height 9
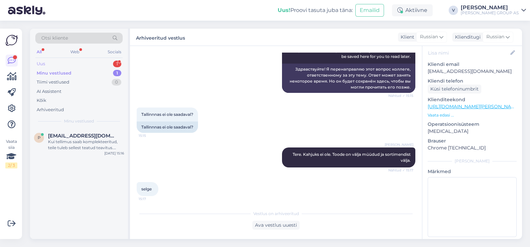
click at [81, 62] on div "Uus 1" at bounding box center [78, 63] width 87 height 9
click at [84, 139] on div "I am routing this question to the colleague who is responsible for this topic. …" at bounding box center [86, 145] width 76 height 12
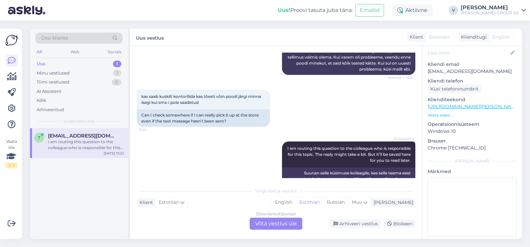
scroll to position [291, 0]
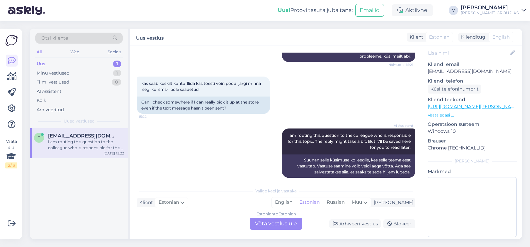
click at [276, 220] on div "Estonian to Estonian Võta vestlus üle" at bounding box center [276, 224] width 53 height 12
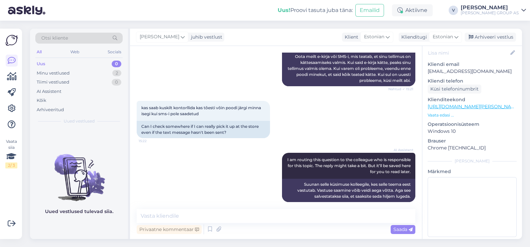
scroll to position [267, 0]
click at [254, 218] on textarea at bounding box center [276, 216] width 279 height 14
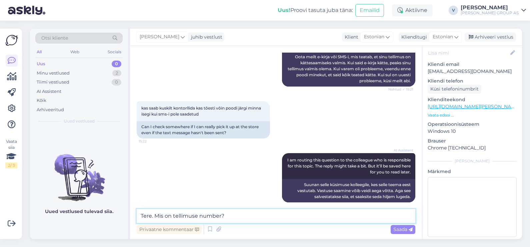
type textarea "Tere. Mis on tellimuse number?"
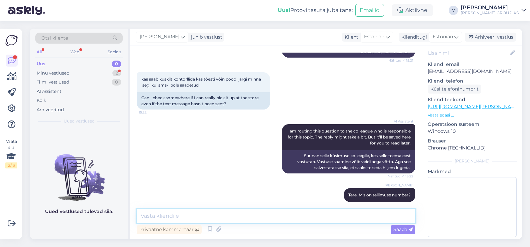
scroll to position [324, 0]
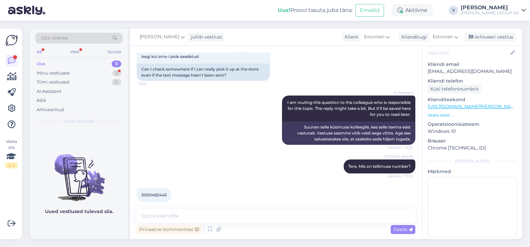
click at [160, 193] on span "3000492445" at bounding box center [153, 195] width 25 height 5
copy div "3000492445 15:23"
click at [207, 219] on textarea at bounding box center [276, 216] width 279 height 14
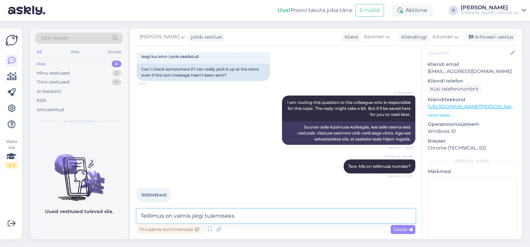
type textarea "Telllimus on valmis järgi tulemiseks"
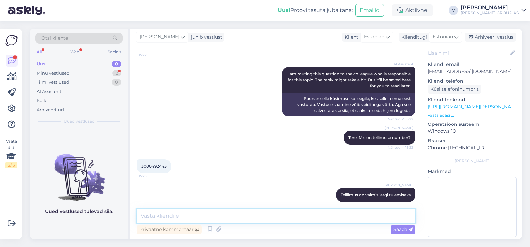
scroll to position [382, 0]
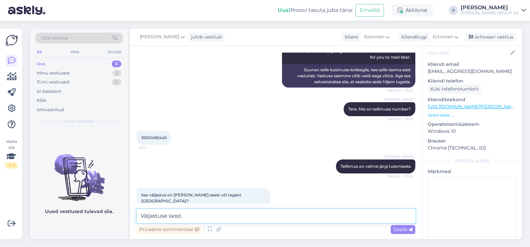
type textarea "Väljastuse laost."
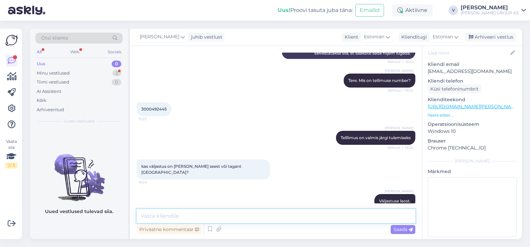
scroll to position [445, 0]
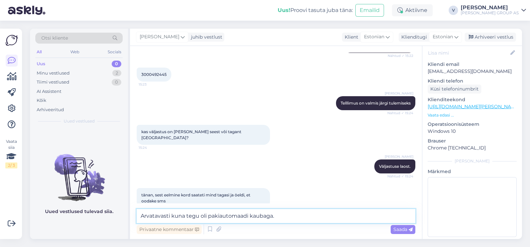
type textarea "Arvatavasti kuna tegu oli pakiautomaadi kaubaga."
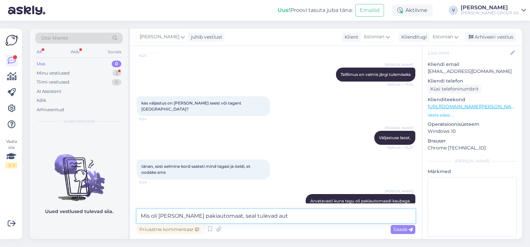
scroll to position [502, 0]
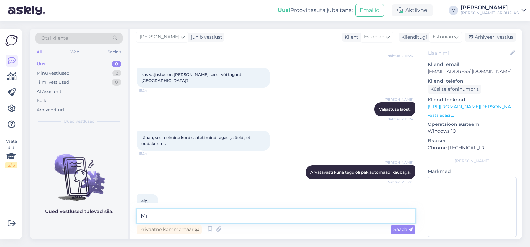
type textarea "M"
type textarea "Kahjuks ei oska öelda miks kauplus nii tegi."
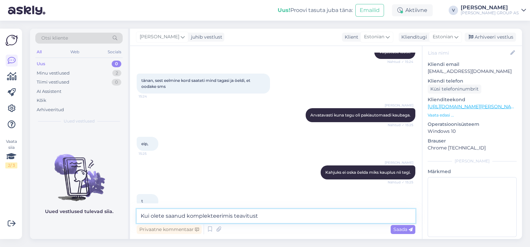
scroll to position [588, 0]
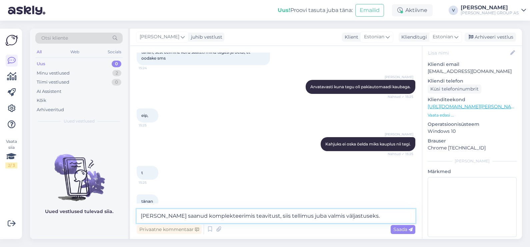
type textarea "Kui olete saanud komplekteerimis teavitust, siis tellimus juba valmis väljastus…"
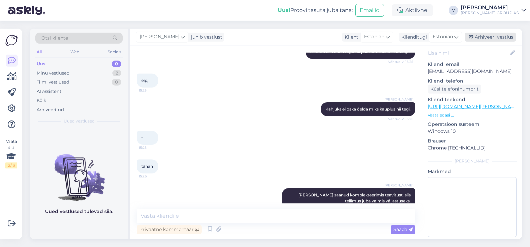
click at [491, 37] on div "Arhiveeri vestlus" at bounding box center [490, 37] width 51 height 9
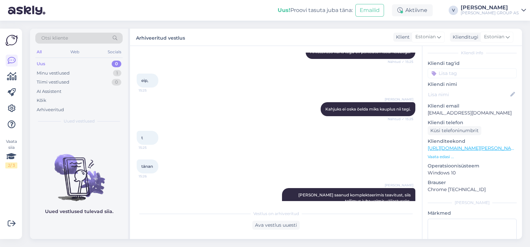
scroll to position [0, 0]
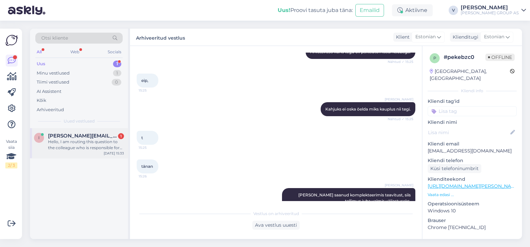
click at [87, 152] on div "i irina.abena@hotmail.com 1 Hello, I am routing this question to the colleague …" at bounding box center [79, 143] width 98 height 30
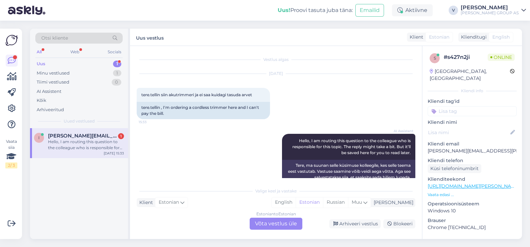
click at [288, 228] on div "Estonian to Estonian Võta vestlus üle" at bounding box center [276, 224] width 53 height 12
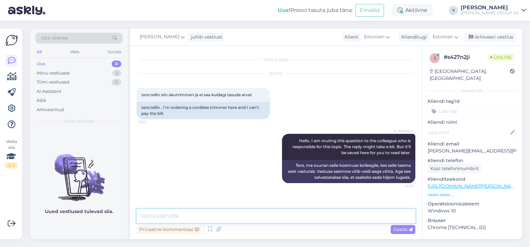
click at [208, 217] on textarea at bounding box center [276, 216] width 279 height 14
type textarea "Е"
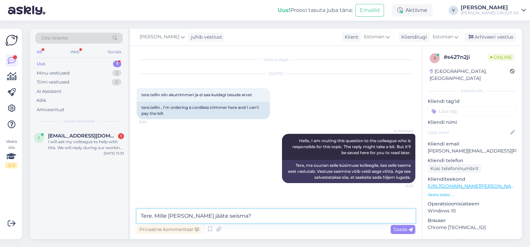
type textarea "Tere. Mille peal te jääte seisma?"
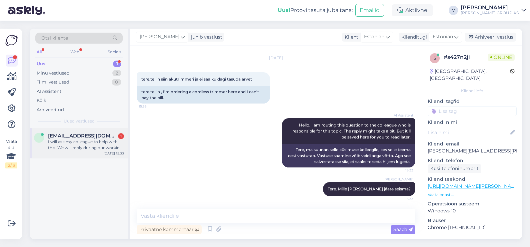
click at [90, 136] on span "Inesamudrak@gmail.com" at bounding box center [82, 136] width 69 height 6
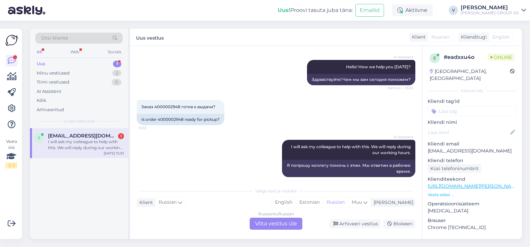
click at [275, 222] on div "Russian to Russian Võta vestlus üle" at bounding box center [276, 224] width 53 height 12
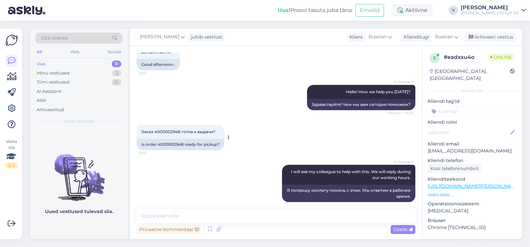
click at [170, 129] on span "Заказ 4000002948 готов к выдачи?" at bounding box center [178, 131] width 74 height 5
copy span "4000002948"
click at [252, 211] on textarea at bounding box center [276, 216] width 279 height 14
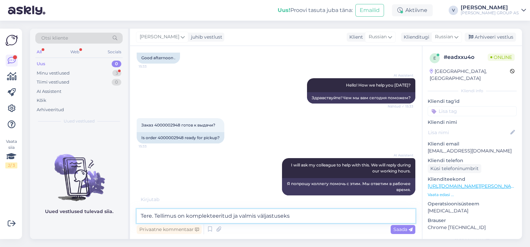
type textarea "Tere. Tellimus on komplekteeritud ja valmis väljastuseks"
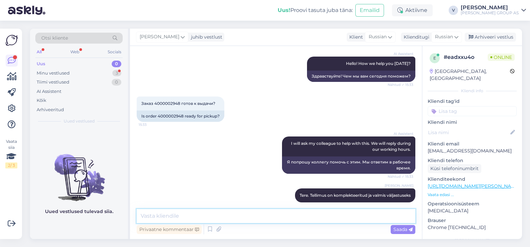
scroll to position [1190, 0]
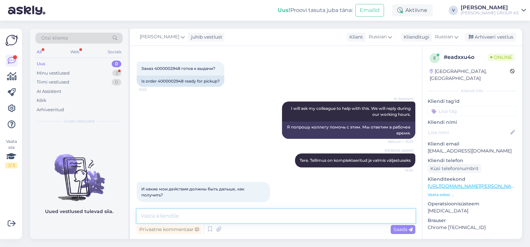
click at [203, 213] on textarea at bounding box center [276, 216] width 279 height 14
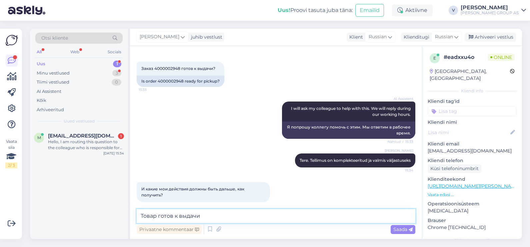
type textarea "Товар готов к выдачи"
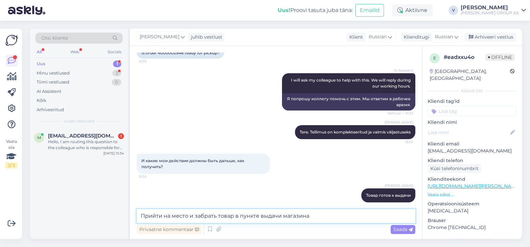
type textarea "Прийти на место и забрать товар в пункте выдачи магазина"
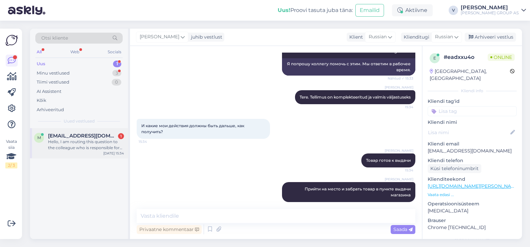
click at [55, 137] on span "Mirjamjegorov@gmail.com" at bounding box center [82, 136] width 69 height 6
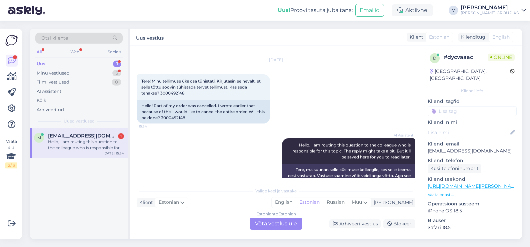
click at [286, 218] on div "Estonian to Estonian Võta vestlus üle" at bounding box center [276, 224] width 53 height 12
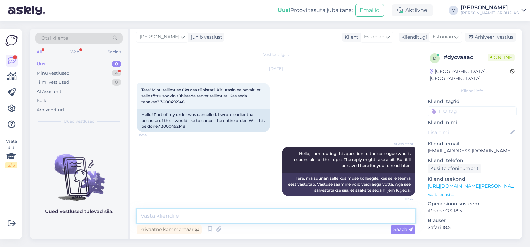
click at [247, 217] on textarea at bounding box center [276, 216] width 279 height 14
type textarea "Е"
type textarea "Tere"
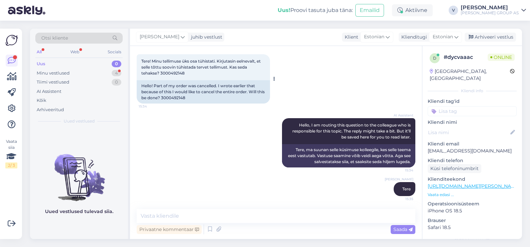
click at [172, 73] on span "Tere! Minu tellimuse üks osa tühistati. Kirjutasin eelnevalt, et selle tõttu so…" at bounding box center [201, 67] width 120 height 17
copy div "3000492148 15:34"
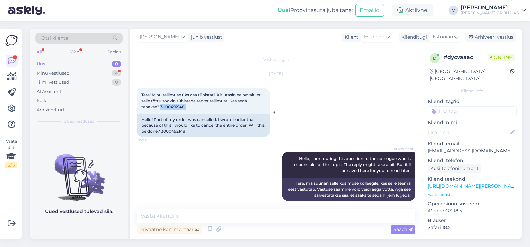
click at [175, 104] on span "Tere! Minu tellimuse üks osa tühistati. Kirjutasin eelnevalt, et selle tõttu so…" at bounding box center [201, 100] width 120 height 17
click at [198, 213] on textarea at bounding box center [276, 216] width 279 height 14
paste textarea "E3000492148_1"
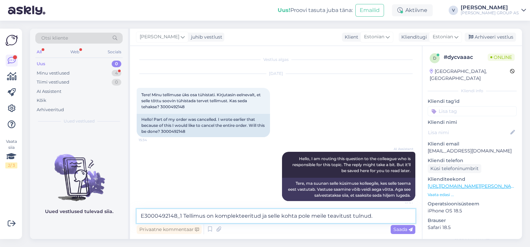
type textarea "E3000492148_1 Tellimus on komplekteeritud ja selle kohta pole meile teavitust t…"
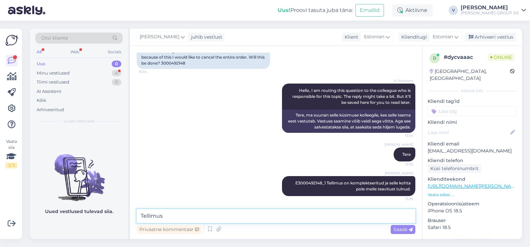
paste textarea "E3000492148_1"
type textarea "Tellimus E3000492148_2 on tühistatud ja raha tuleb tagasi 1-3 tööpäeva jooksul."
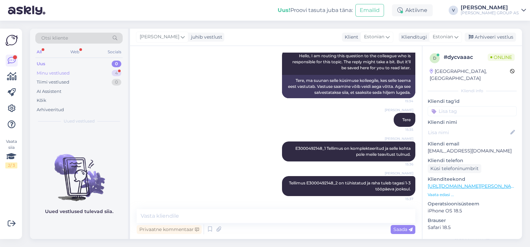
click at [93, 74] on div "Minu vestlused 4" at bounding box center [78, 73] width 87 height 9
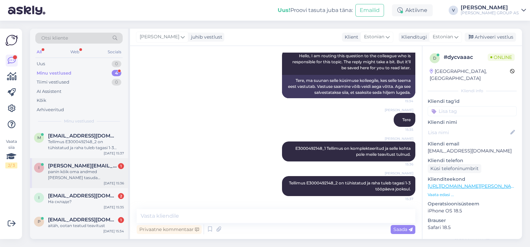
click at [92, 167] on span "irina.abena@hotmail.com" at bounding box center [82, 166] width 69 height 6
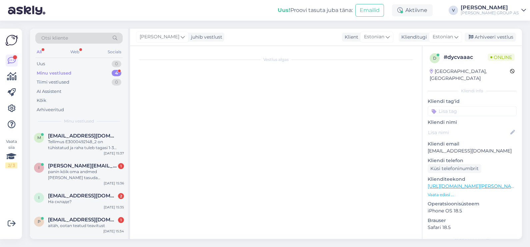
scroll to position [50, 0]
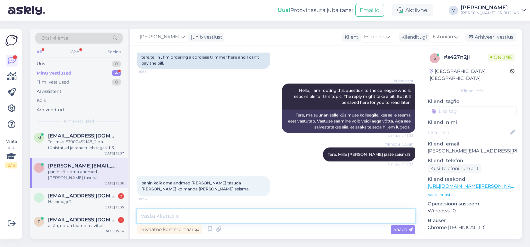
click at [202, 218] on textarea at bounding box center [276, 216] width 279 height 14
click at [281, 215] on textarea at bounding box center [276, 216] width 279 height 14
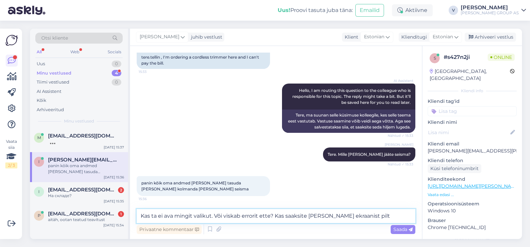
type textarea "Kas ta ei ava mingit valikut. Või viskab errorit ette? Kas saaksite palun teha …"
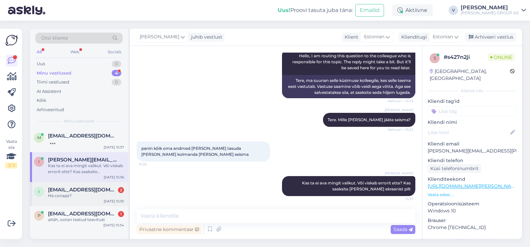
click at [100, 192] on div "Inesamudrak@gmail.com 2 На складе?" at bounding box center [86, 193] width 76 height 12
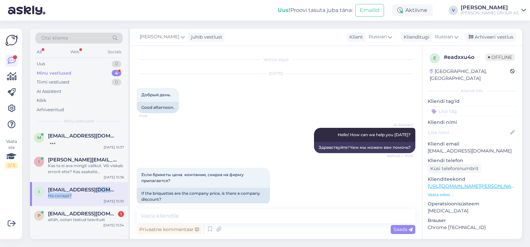
scroll to position [1310, 0]
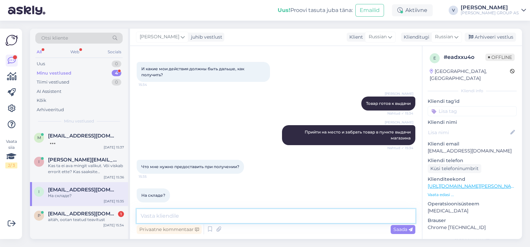
click at [204, 214] on textarea at bounding box center [276, 216] width 279 height 14
type textarea "Номер заказа и документ"
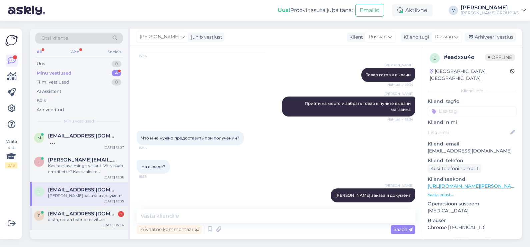
click at [83, 214] on span "peeter.salk@gmail.com" at bounding box center [82, 214] width 69 height 6
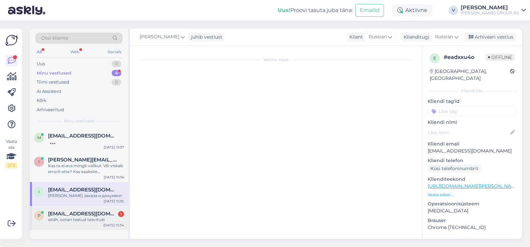
scroll to position [970, 0]
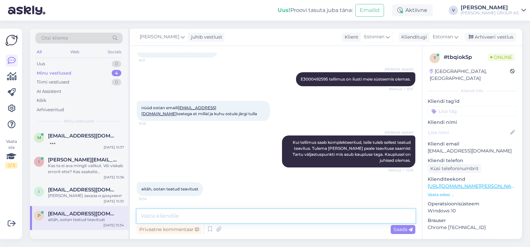
click at [229, 220] on textarea at bounding box center [276, 216] width 279 height 14
click at [498, 39] on div "Arhiveeri vestlus" at bounding box center [490, 37] width 51 height 9
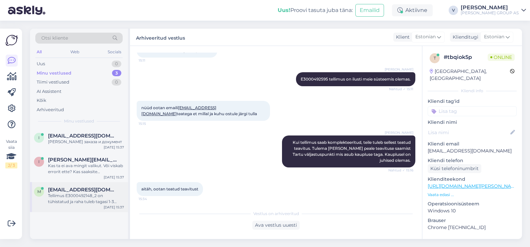
click at [74, 202] on div "Tellimus E3000492148_2 on tühistatud ja raha tuleb tagasi 1-3 tööpäeva jooksul." at bounding box center [86, 199] width 76 height 12
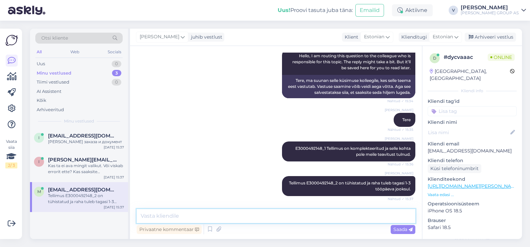
click at [190, 217] on textarea at bounding box center [276, 216] width 279 height 14
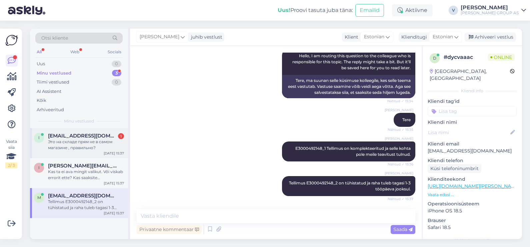
click at [49, 131] on div "I Inesamudrak@gmail.com 1 Это на складе прям не в самом магазине , правильно? S…" at bounding box center [79, 143] width 98 height 30
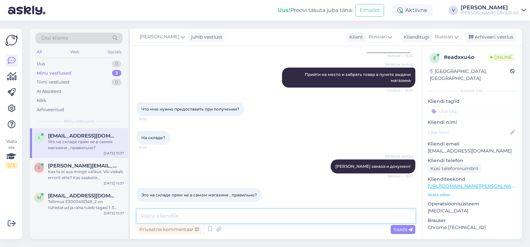
click at [219, 210] on textarea at bounding box center [276, 216] width 279 height 14
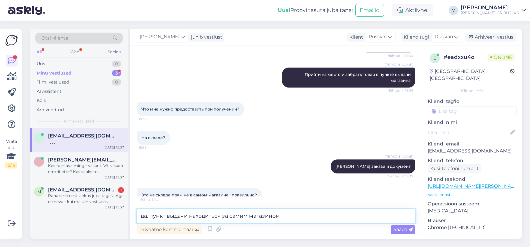
type textarea "да. пункт выдачи находиться за самим магазином"
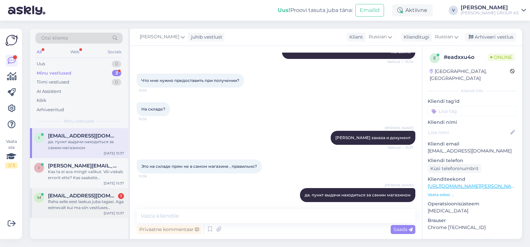
click at [102, 210] on div "Raha selle eest laekus juba tagasi. Aga eelnevalt kui ma siin vestluses kellegi…" at bounding box center [86, 205] width 76 height 12
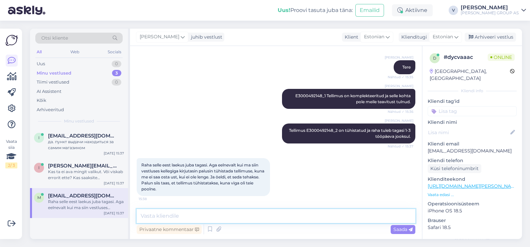
click at [175, 216] on textarea at bounding box center [276, 216] width 279 height 14
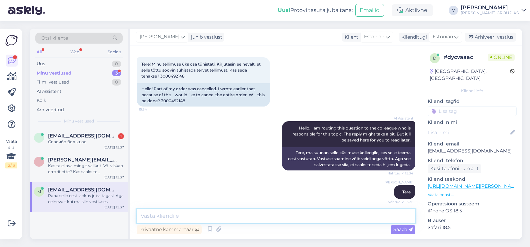
scroll to position [0, 0]
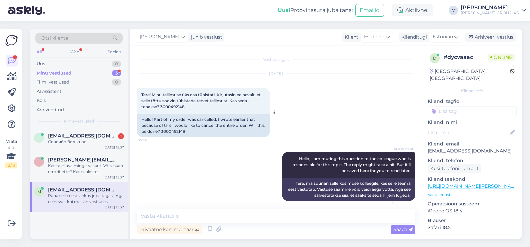
click at [175, 107] on span "Tere! Minu tellimuse üks osa tühistati. Kirjutasin eelnevalt, et selle tõttu so…" at bounding box center [201, 100] width 120 height 17
copy div "3000492148 15:34"
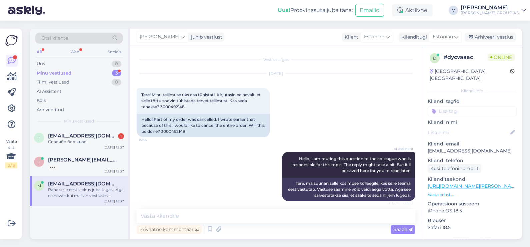
click at [171, 15] on div "Uus! Proovi tasuta juba täna: Emailid Aktiivne V Viktoria BAUHOF GROUP AS" at bounding box center [265, 10] width 530 height 21
click at [88, 147] on div "I Inesamudrak@gmail.com 1 Спасибо большое! Sep 19 15:37" at bounding box center [79, 140] width 98 height 24
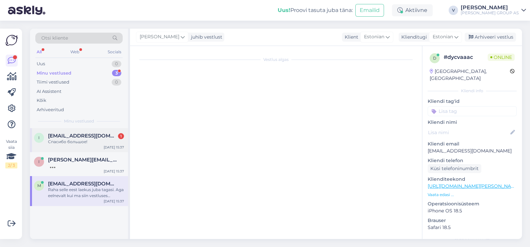
scroll to position [1425, 0]
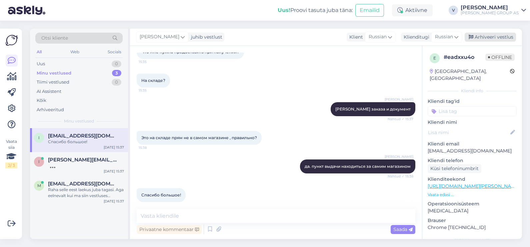
click at [481, 37] on div "Arhiveeri vestlus" at bounding box center [490, 37] width 51 height 9
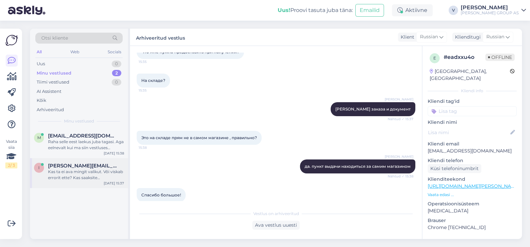
click at [95, 172] on div "Kas ta ei ava mingit valikut. Või viskab errorit ette? Kas saaksite palun teha …" at bounding box center [86, 175] width 76 height 12
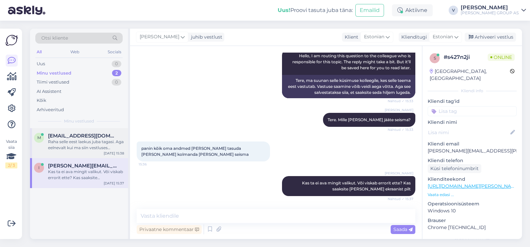
click at [90, 140] on div "Raha selle eest laekus juba tagasi. Aga eelnevalt kui ma siin vestluses kellegi…" at bounding box center [86, 145] width 76 height 12
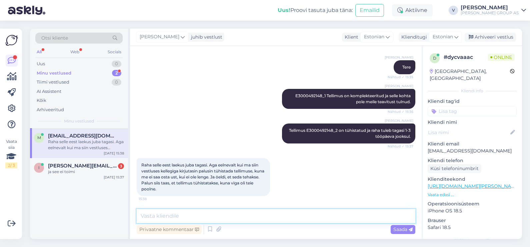
click at [255, 217] on textarea at bounding box center [276, 216] width 279 height 14
type textarea "J"
type textarea "Jah ma vaatasin meie logi. Sellega tegeletakse. Praegu oodatakse vastust kauplu…"
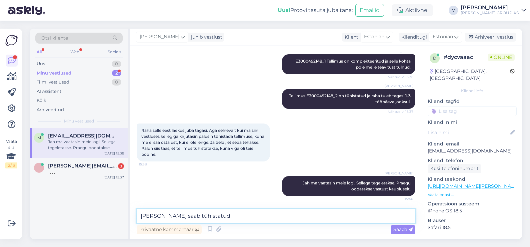
type textarea "Peale seda saab tühistatud"
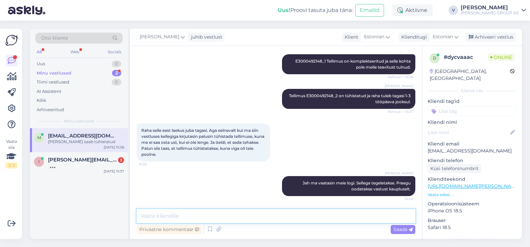
scroll to position [219, 0]
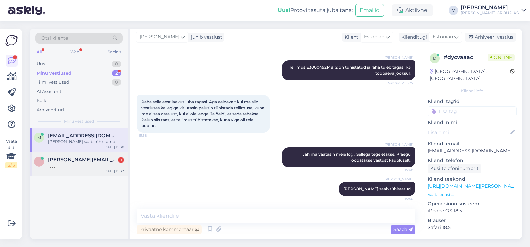
click at [100, 156] on div "i irina.abena@hotmail.com 3 Sep 19 15:37" at bounding box center [79, 164] width 98 height 24
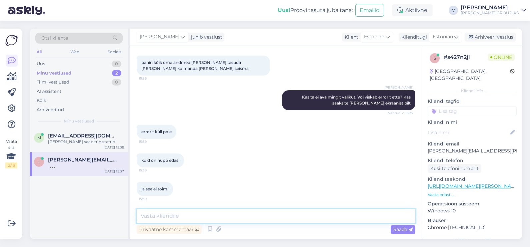
click at [201, 215] on textarea at bounding box center [276, 216] width 279 height 14
click at [201, 214] on textarea at bounding box center [276, 216] width 279 height 14
type textarea "Kas kõik aadressid said õigesti pandud? Palun saatke lehest pilti."
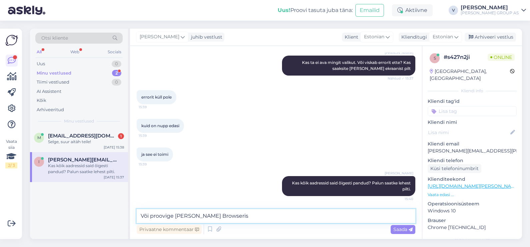
type textarea "Või proovige muus Browseris"
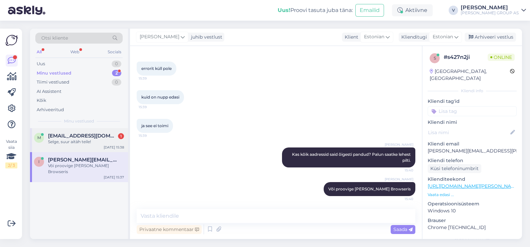
click at [58, 133] on span "Mirjamjegorov@gmail.com" at bounding box center [82, 136] width 69 height 6
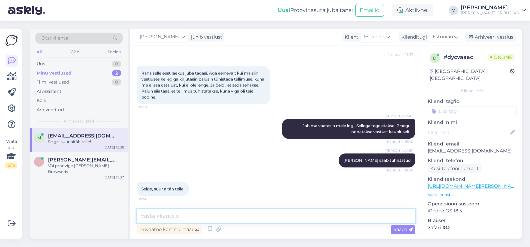
click at [205, 211] on textarea at bounding box center [276, 216] width 279 height 14
type textarea "Rõõm oli vähemalt kuidagi aidata. Ilust päeva jätku."
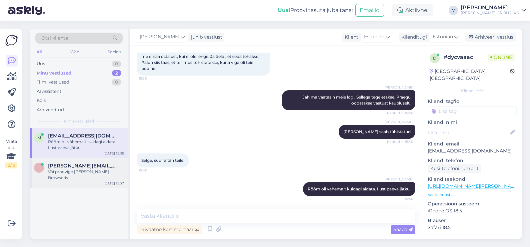
click at [71, 177] on div "i irina.abena@hotmail.com Või proovige muus Browseris Sep 19 15:37" at bounding box center [79, 173] width 98 height 30
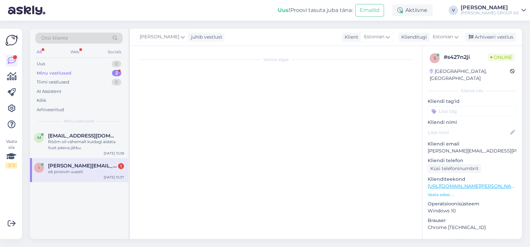
scroll to position [0, 0]
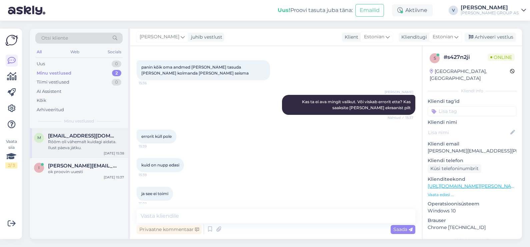
click at [51, 143] on div "Rõõm oli vähemalt kuidagi aidata. Ilust päeva jätku." at bounding box center [86, 145] width 76 height 12
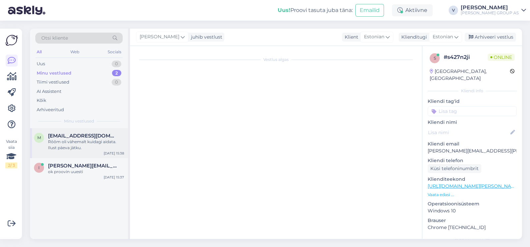
scroll to position [254, 0]
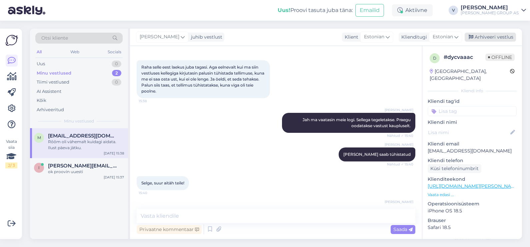
click at [492, 38] on div "Arhiveeri vestlus" at bounding box center [490, 37] width 51 height 9
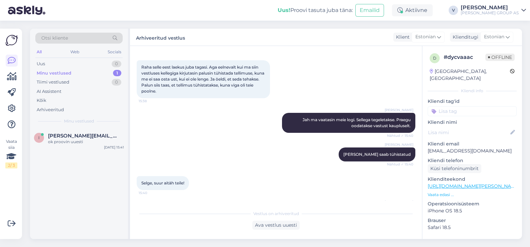
scroll to position [278, 0]
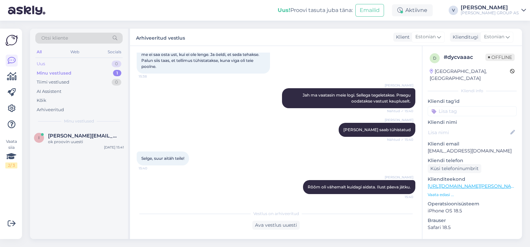
click at [79, 61] on div "Uus 0" at bounding box center [78, 63] width 87 height 9
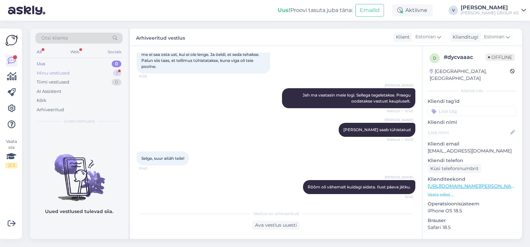
click at [91, 71] on div "Minu vestlused 1" at bounding box center [78, 73] width 87 height 9
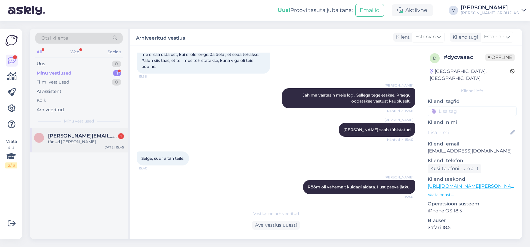
click at [84, 141] on div "tänud arve tasutud" at bounding box center [86, 142] width 76 height 6
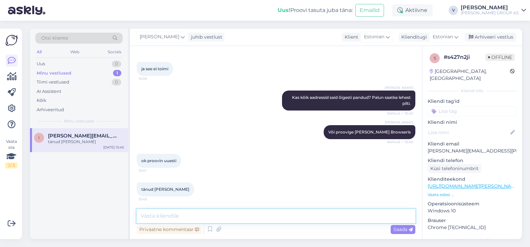
click at [215, 212] on textarea at bounding box center [276, 216] width 279 height 14
click at [499, 34] on div "Arhiveeri vestlus" at bounding box center [490, 37] width 51 height 9
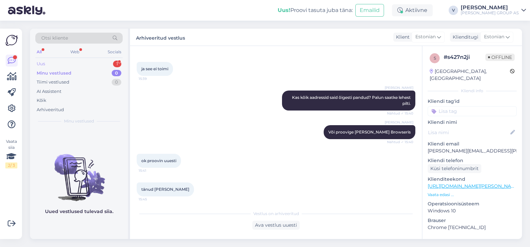
click at [55, 61] on div "Uus 1" at bounding box center [78, 63] width 87 height 9
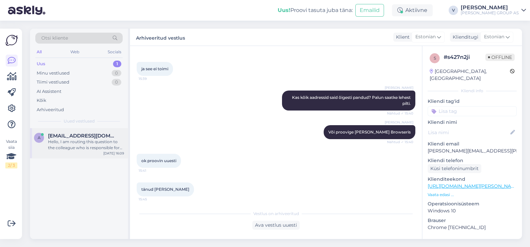
click at [77, 147] on div "Hello, I am routing this question to the colleague who is responsible for this …" at bounding box center [86, 145] width 76 height 12
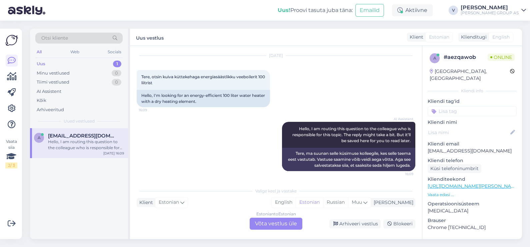
scroll to position [0, 0]
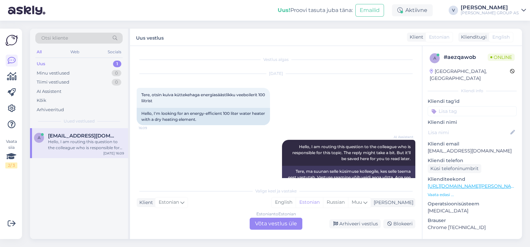
click at [289, 227] on div "Estonian to Estonian Võta vestlus üle" at bounding box center [276, 224] width 53 height 12
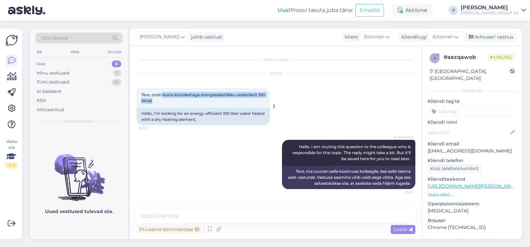
drag, startPoint x: 162, startPoint y: 94, endPoint x: 262, endPoint y: 100, distance: 99.8
click at [262, 100] on div "Tere, otsin kuiva küttekehaga energiasäästlikku veeboilerit 100 liitrist 16:09" at bounding box center [203, 98] width 133 height 20
copy span "kuiva küttekehaga energiasäästlikku veeboilerit 100 liitrist"
click at [210, 214] on textarea at bounding box center [276, 216] width 279 height 14
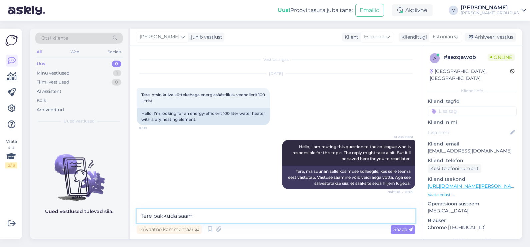
type textarea "Tere pakkuda saame"
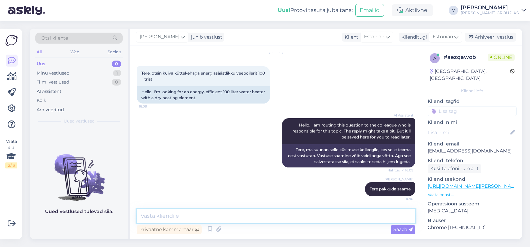
paste textarea "https://www.bauhof.ee/et/p/767347/boiler-nova-tec-100l-vertikaalne-2000w-direct…"
type textarea "https://www.bauhof.ee/et/p/767347/boiler-nova-tec-100l-vertikaalne-2000w-direct…"
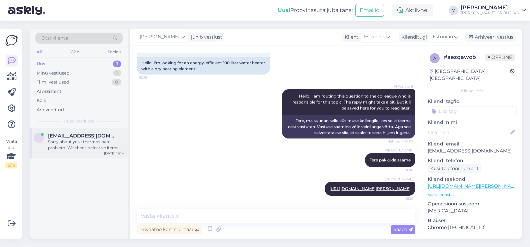
click at [78, 135] on span "Ilja.petuhhov@gmai.com" at bounding box center [82, 136] width 69 height 6
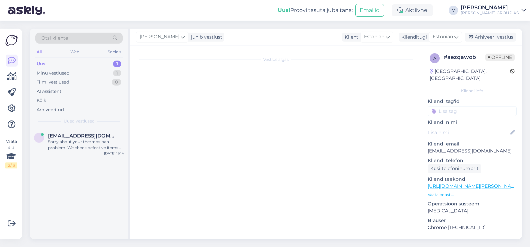
scroll to position [104, 0]
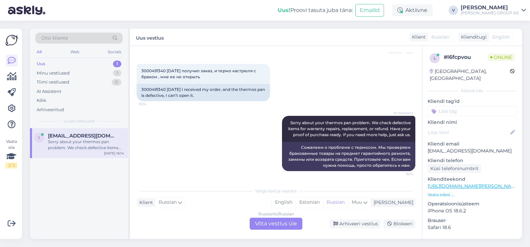
click at [278, 223] on div "Russian to Russian Võta vestlus üle" at bounding box center [276, 224] width 53 height 12
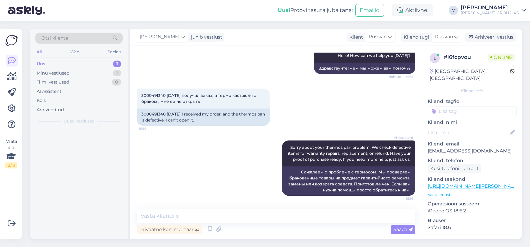
scroll to position [79, 0]
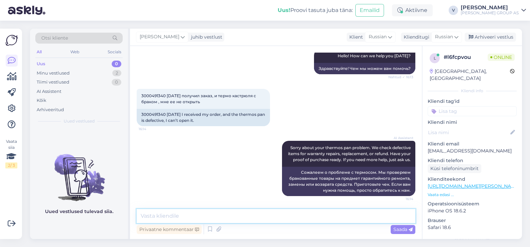
click at [207, 223] on textarea at bounding box center [276, 216] width 279 height 14
type textarea "Здравствуйте. Пришлите письмо с фотографиями на мейл klienditugi@bauhof.ee"
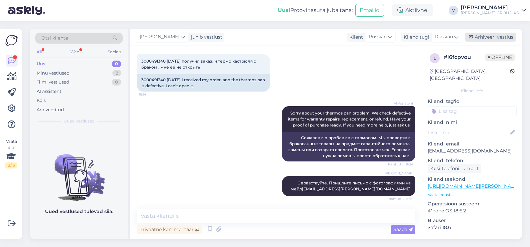
click at [508, 38] on div "Arhiveeri vestlus" at bounding box center [490, 37] width 51 height 9
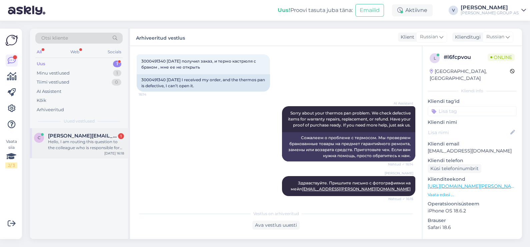
click at [55, 143] on div "Hello, I am routing this question to the colleague who is responsible for this …" at bounding box center [86, 145] width 76 height 12
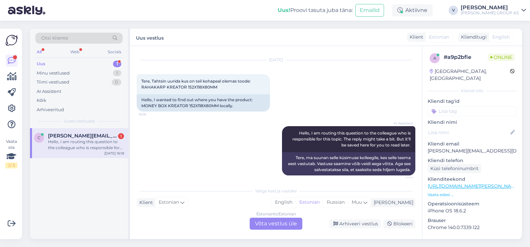
drag, startPoint x: 279, startPoint y: 222, endPoint x: 257, endPoint y: 194, distance: 35.4
click at [279, 222] on div "Estonian to Estonian Võta vestlus üle" at bounding box center [276, 224] width 53 height 12
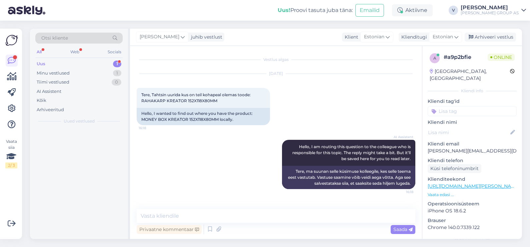
scroll to position [0, 0]
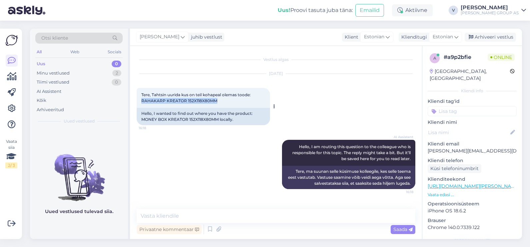
drag, startPoint x: 141, startPoint y: 100, endPoint x: 244, endPoint y: 102, distance: 103.4
click at [244, 102] on div "Tere, Tahtsin uurida kus on teil kohapeal olemas toode: RAHAKARP KREATOR 152X11…" at bounding box center [203, 98] width 133 height 20
copy span "RAHAKARP KREATOR 152X118X80MM"
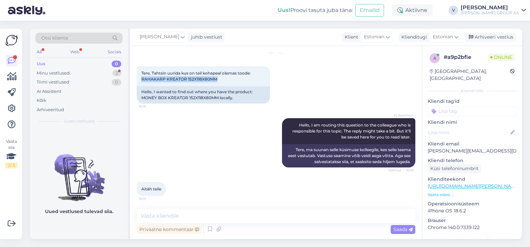
scroll to position [22, 0]
click at [180, 216] on textarea at bounding box center [276, 216] width 279 height 14
type textarea "L"
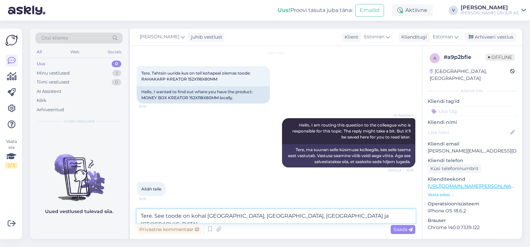
type textarea "Tere. See toode on kohal Laagri, Lasnamäe, Pärnu ja TArtu Bauhofis."
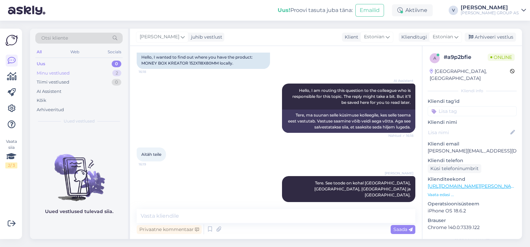
click at [59, 72] on div "Minu vestlused" at bounding box center [53, 73] width 33 height 7
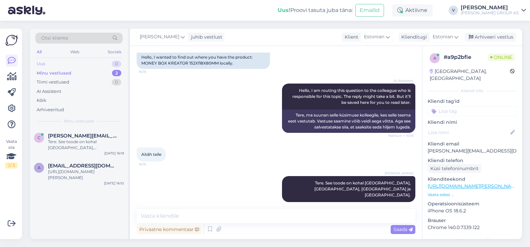
click at [58, 62] on div "Uus 0" at bounding box center [78, 63] width 87 height 9
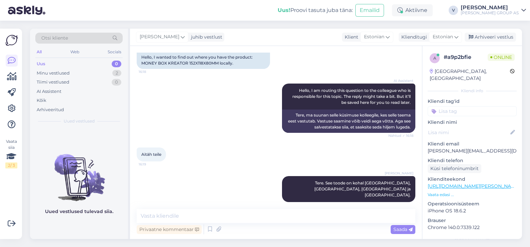
scroll to position [85, 0]
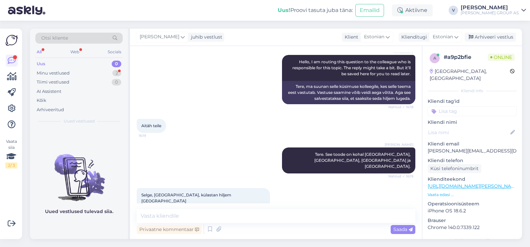
click at [182, 225] on div "Privaatne kommentaar Saada" at bounding box center [276, 229] width 279 height 13
click at [177, 216] on textarea at bounding box center [276, 216] width 279 height 14
type textarea "Teeme nii. Ilusat päeva jätku"
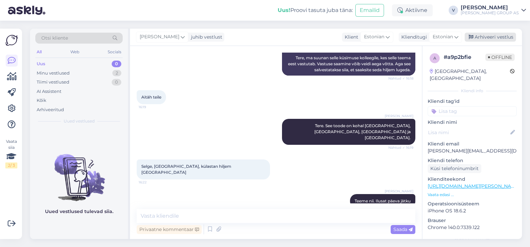
click at [492, 33] on div "Arhiveeri vestlus" at bounding box center [490, 37] width 51 height 9
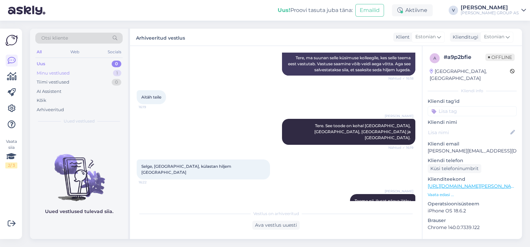
click at [65, 74] on div "Minu vestlused" at bounding box center [53, 73] width 33 height 7
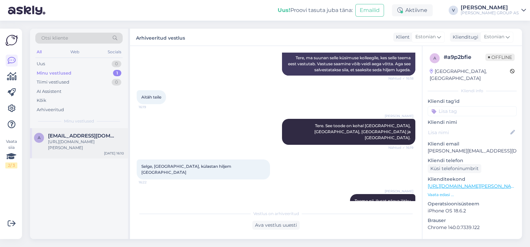
click at [80, 144] on div "https://www.bauhof.ee/et/p/767347/boiler-nova-tec-100l-vertikaalne-2000w-direct…" at bounding box center [86, 145] width 76 height 12
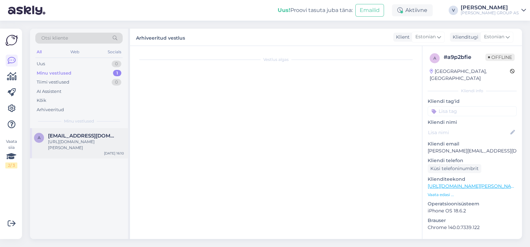
scroll to position [56, 0]
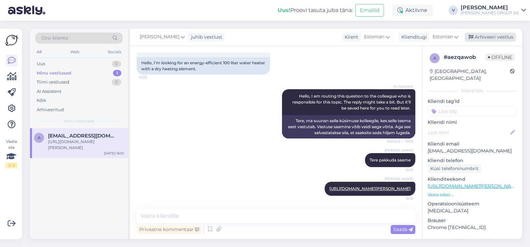
click at [498, 38] on div "Arhiveeri vestlus" at bounding box center [490, 37] width 51 height 9
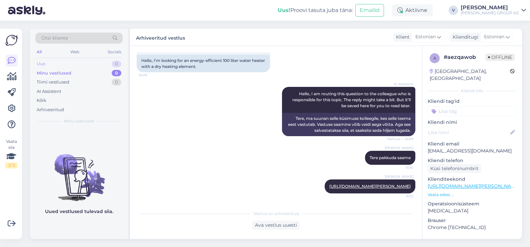
click at [76, 62] on div "Uus 0" at bounding box center [78, 63] width 87 height 9
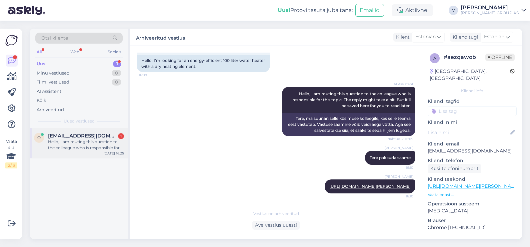
click at [68, 142] on div "Hello, I am routing this question to the colleague who is responsible for this …" at bounding box center [86, 145] width 76 height 12
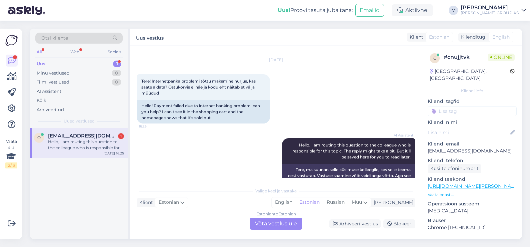
click at [282, 223] on div "Estonian to Estonian Võta vestlus üle" at bounding box center [276, 224] width 53 height 12
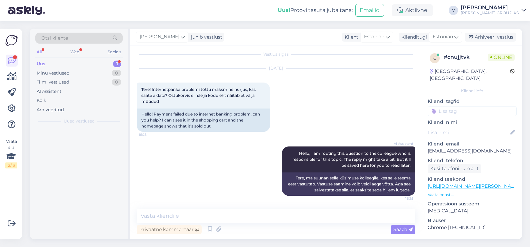
scroll to position [5, 0]
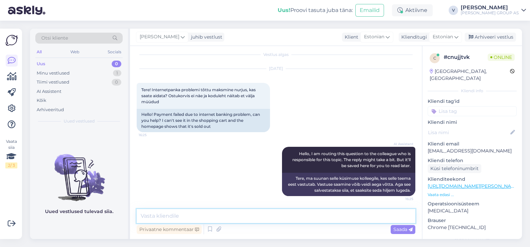
click at [220, 213] on textarea at bounding box center [276, 216] width 279 height 14
type textarea "Tere. Milles täpsemalt mure on? KAs olete proovinud teises veebiprowseris?"
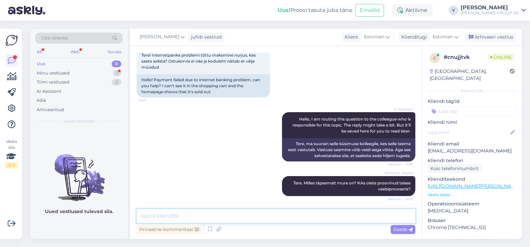
scroll to position [68, 0]
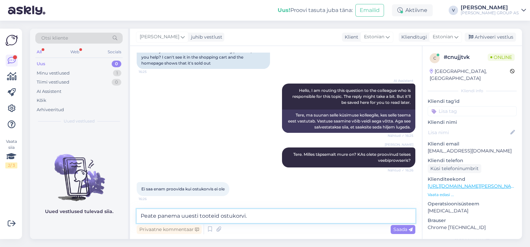
type textarea "Peate panema uuesti tooteid ostukorvi."
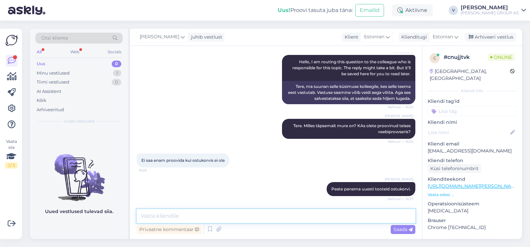
scroll to position [126, 0]
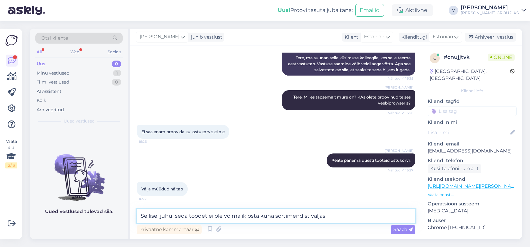
type textarea "Sellisel juhul seda toodet ei ole võimalik osta kuna sortimendist väljas"
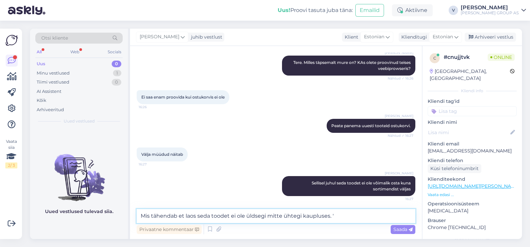
type textarea "Mis tähendab et laos seda toodet ei ole üldsegi mitte ühtegi kaupluses."
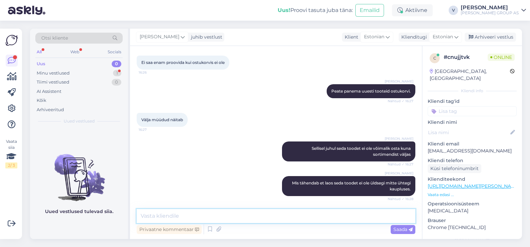
scroll to position [224, 0]
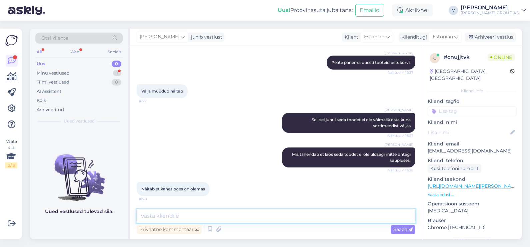
click at [185, 217] on textarea at bounding box center [276, 216] width 279 height 14
type textarea "p"
type textarea "a"
type textarea "Palun andke toote numbrit"
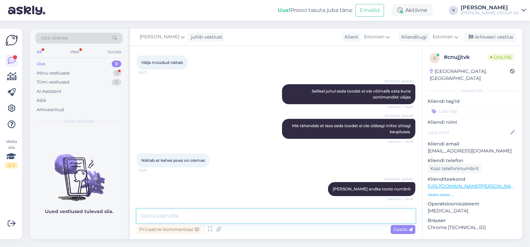
scroll to position [281, 0]
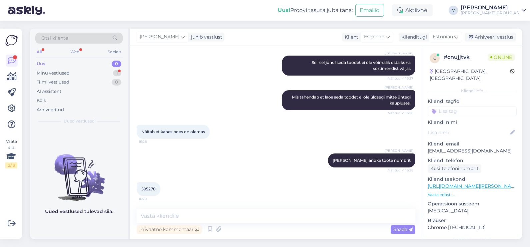
click at [146, 191] on span "595278" at bounding box center [148, 189] width 14 height 5
copy div "595278 16:29"
click at [185, 211] on textarea at bounding box center [276, 216] width 279 height 14
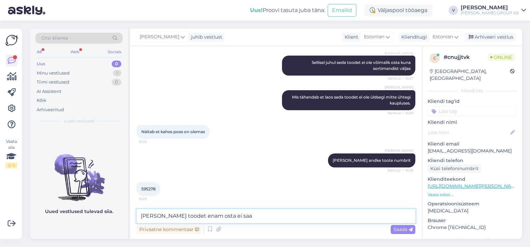
type textarea "Seda toodet enam osta ei saa"
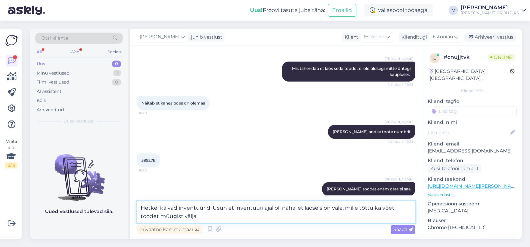
type textarea "Hetkel käivad inventuurid. Usun et inventuuri ajal oli näha, et laoseis on vale…"
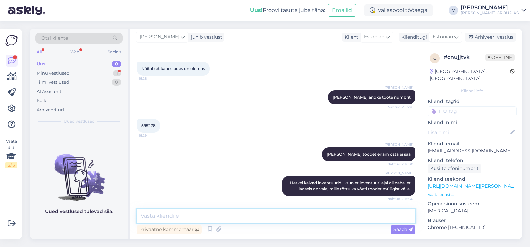
scroll to position [373, 0]
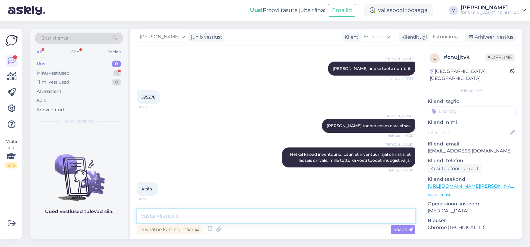
click at [168, 211] on textarea at bounding box center [276, 216] width 279 height 14
click at [496, 39] on div "Arhiveeri vestlus" at bounding box center [490, 37] width 51 height 9
